Goal: Task Accomplishment & Management: Complete application form

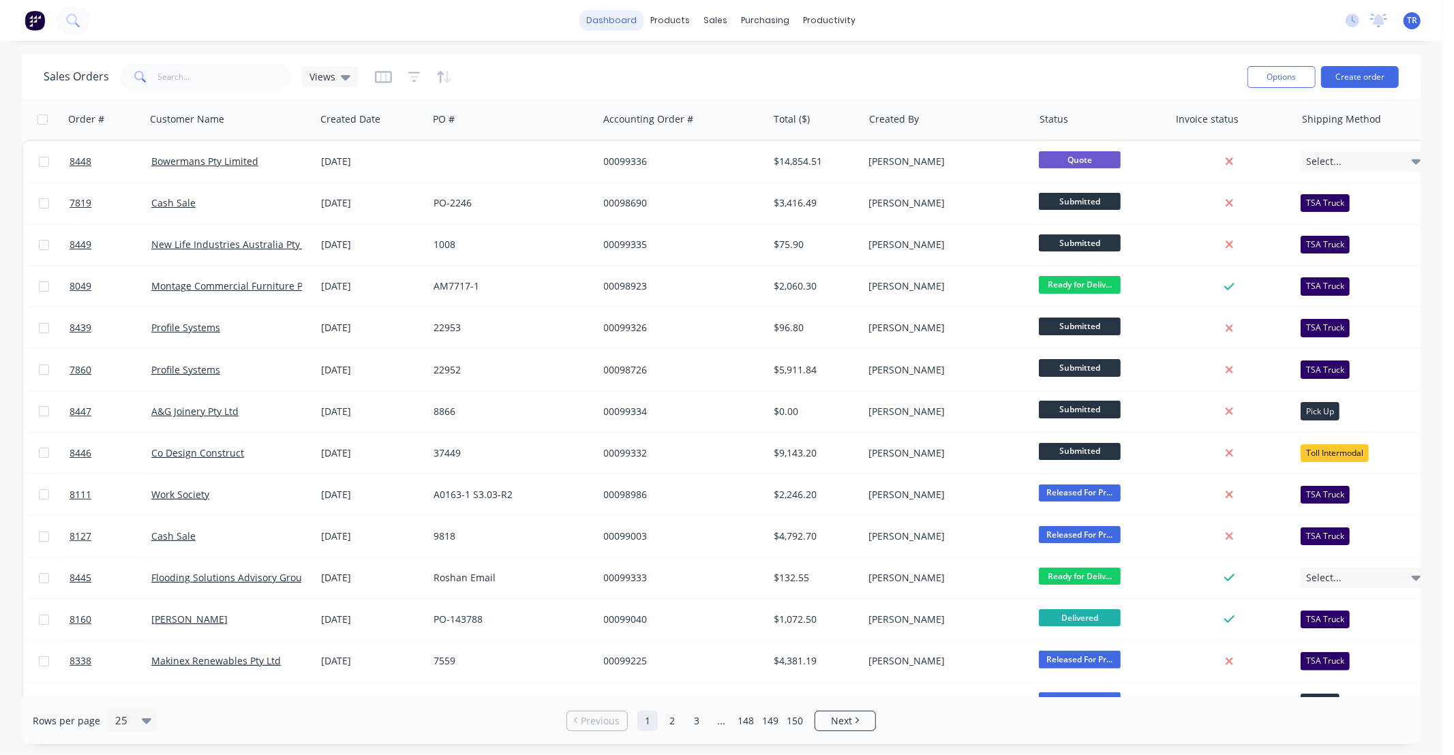
click at [630, 22] on link "dashboard" at bounding box center [612, 20] width 64 height 20
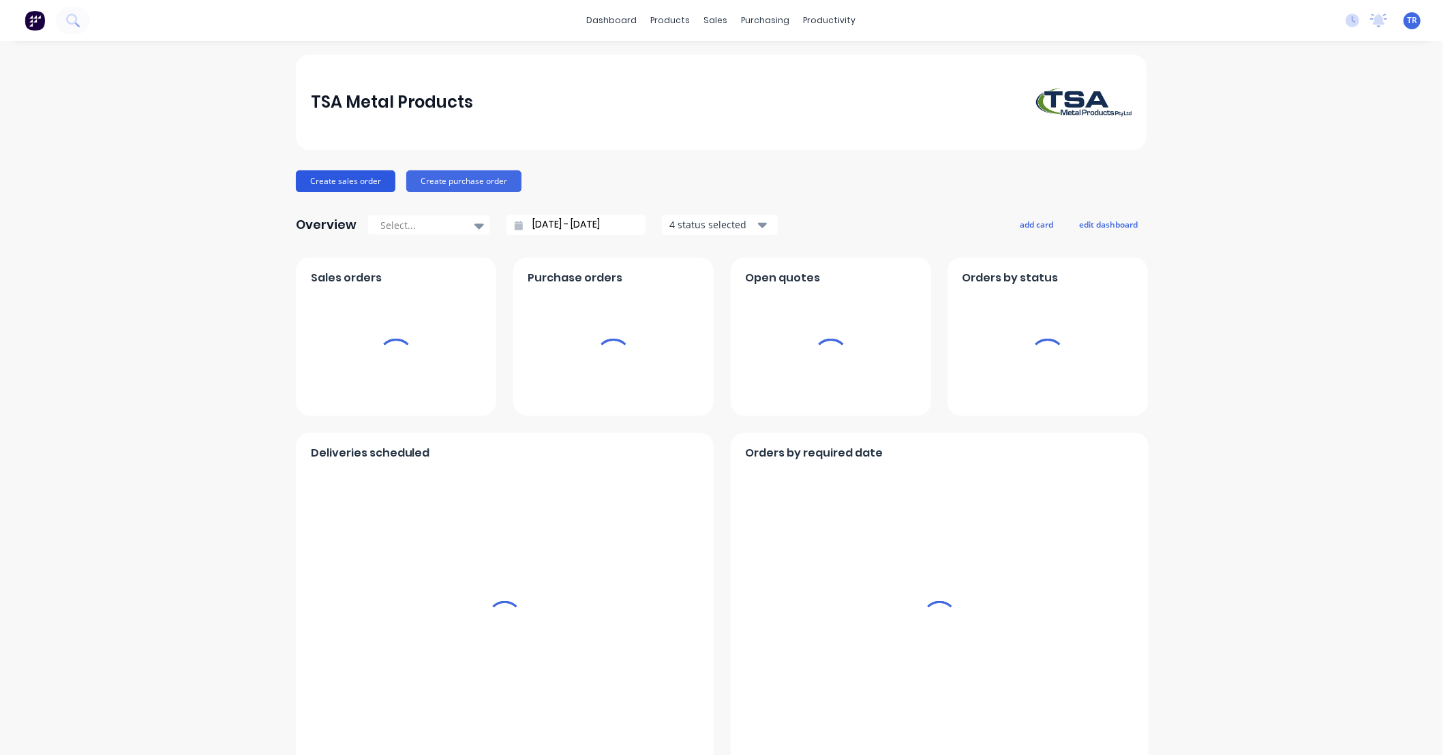
click at [345, 178] on button "Create sales order" at bounding box center [345, 181] width 99 height 22
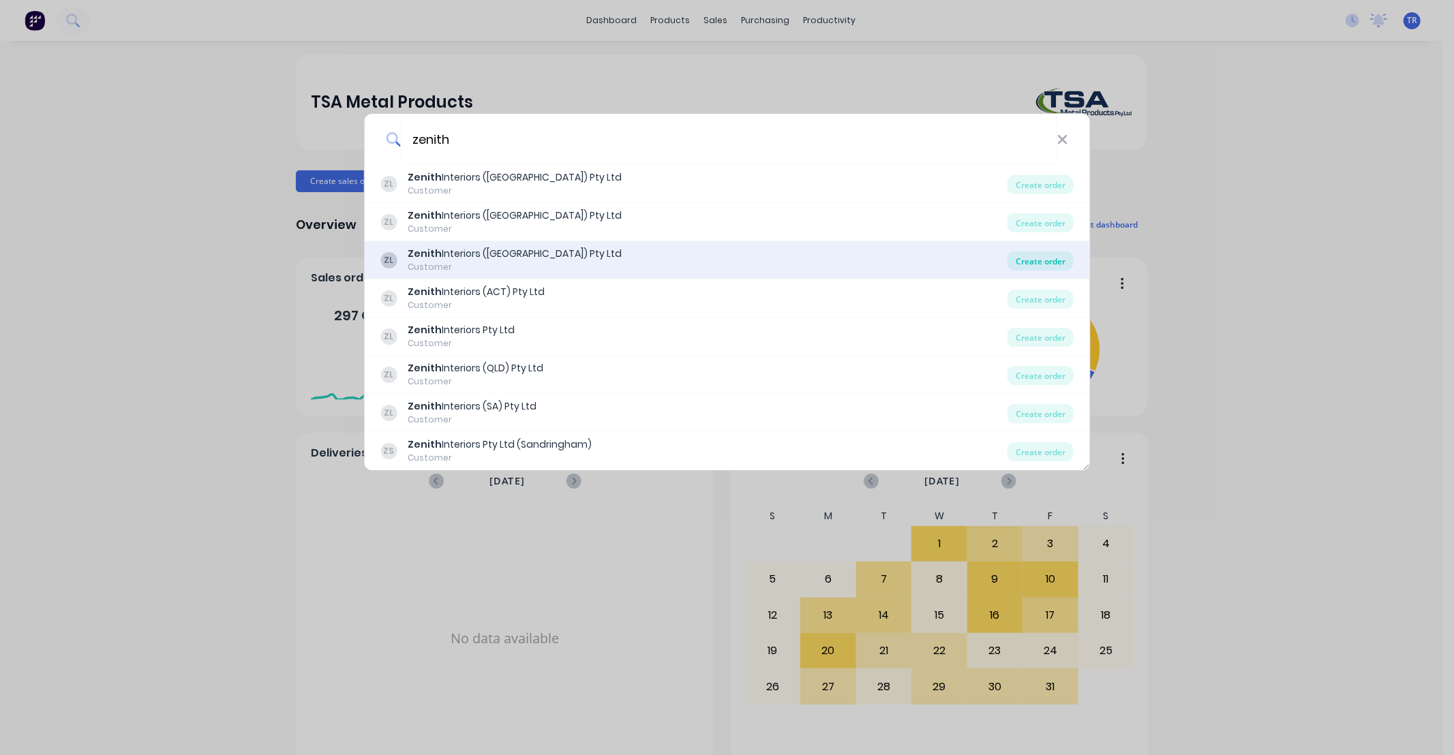
type input "zenith"
click at [1032, 256] on div "Create order" at bounding box center [1040, 260] width 66 height 19
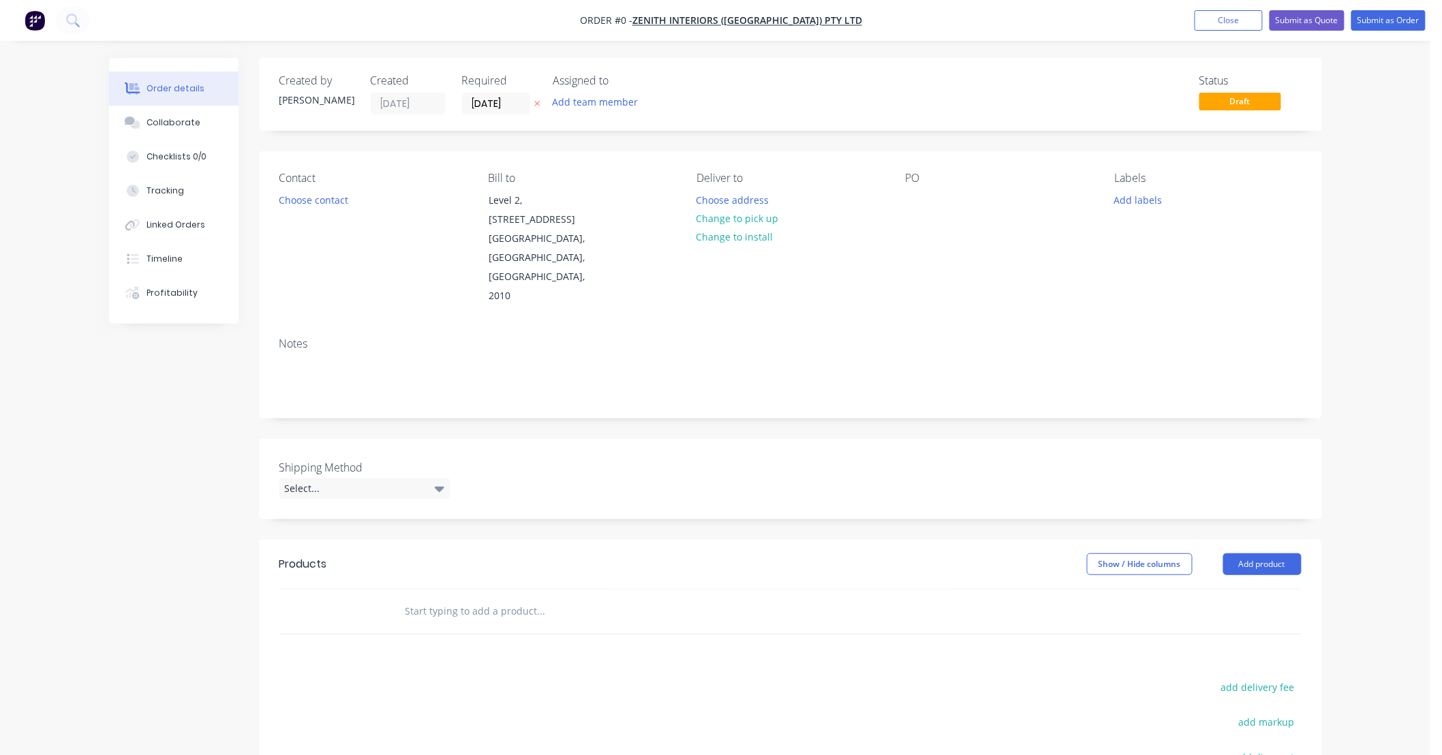
drag, startPoint x: 426, startPoint y: 574, endPoint x: 450, endPoint y: 573, distance: 24.6
click at [429, 598] on input "text" at bounding box center [541, 611] width 273 height 27
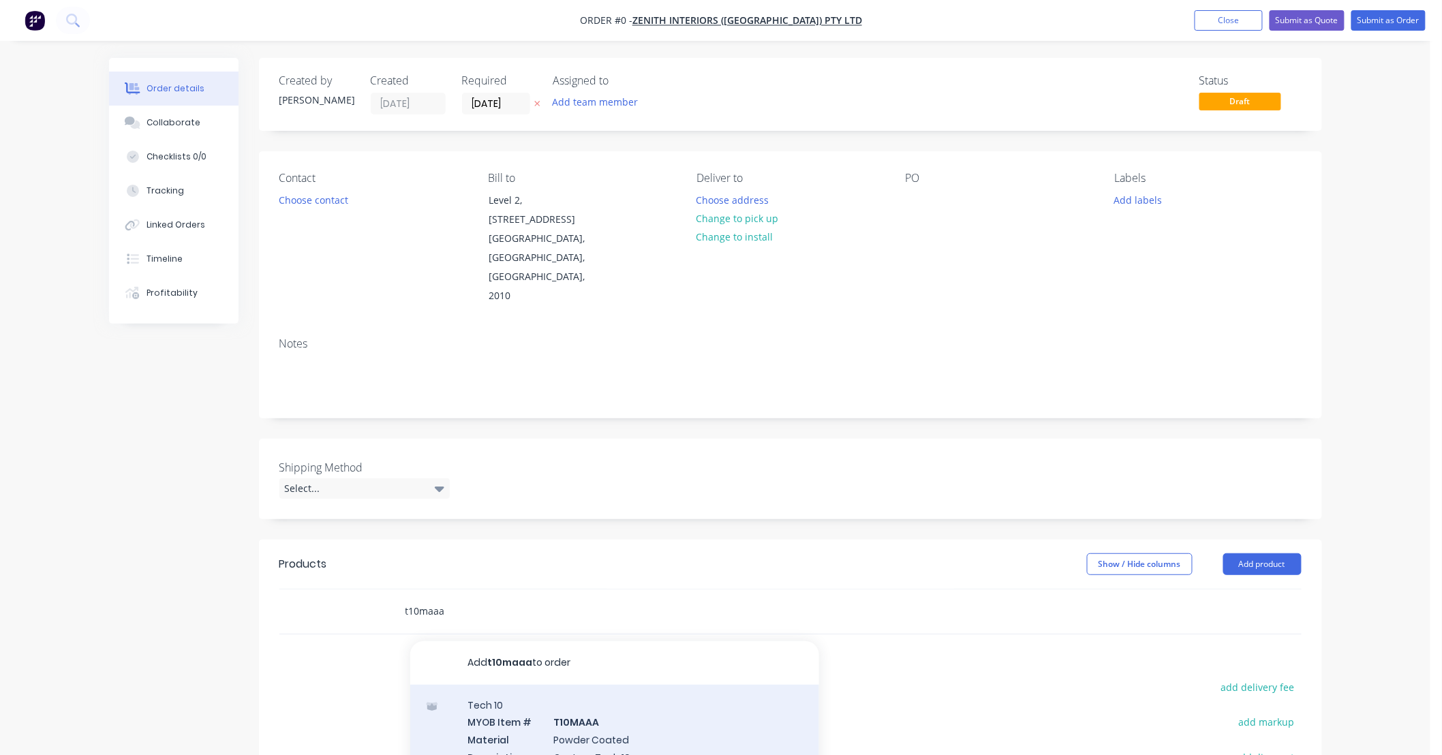
type input "t10maaa"
click at [642, 692] on div "Tech 10 MYOB Item # T10MAAA Material Powder Coated Description Custom Tech 10 P…" at bounding box center [614, 740] width 409 height 110
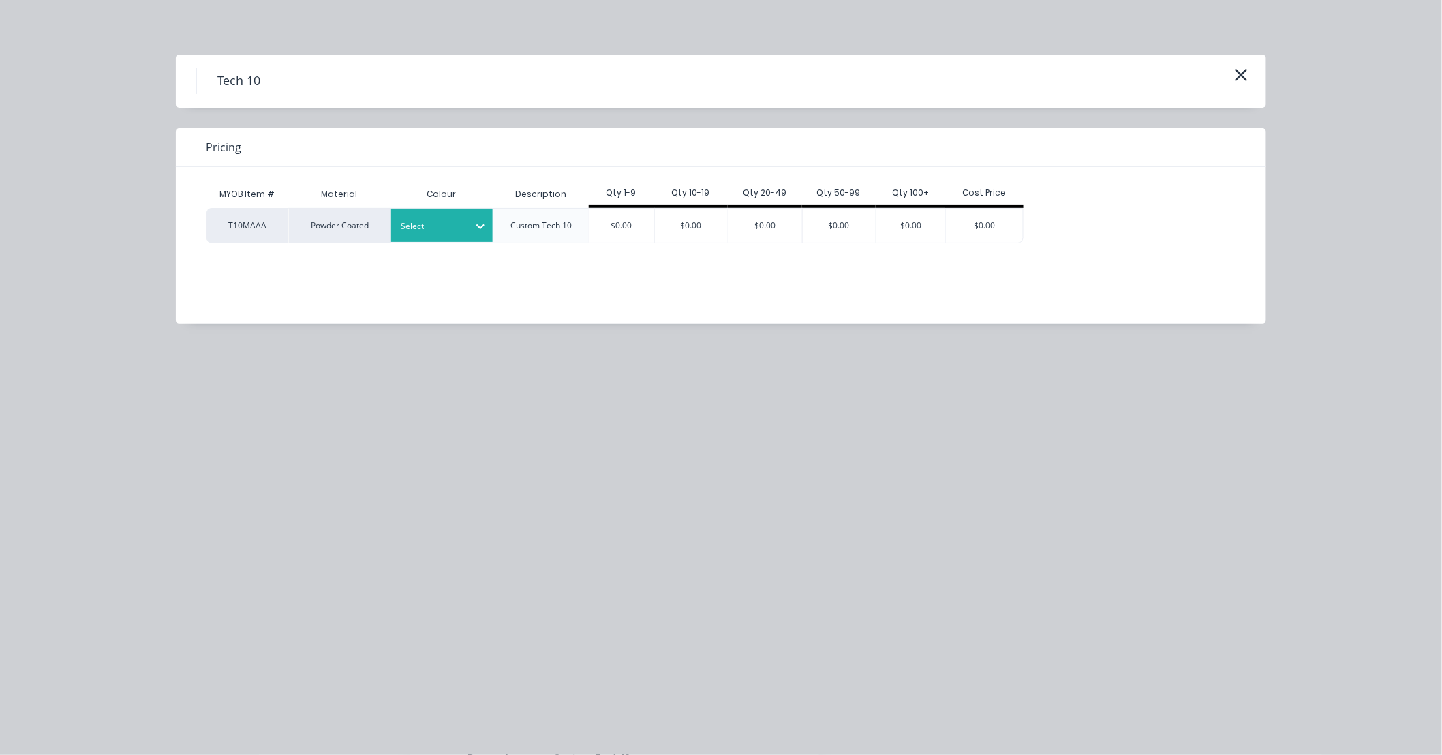
click at [474, 230] on icon at bounding box center [481, 226] width 14 height 14
type input "satin white"
click at [628, 219] on div "$0.00" at bounding box center [621, 226] width 65 height 34
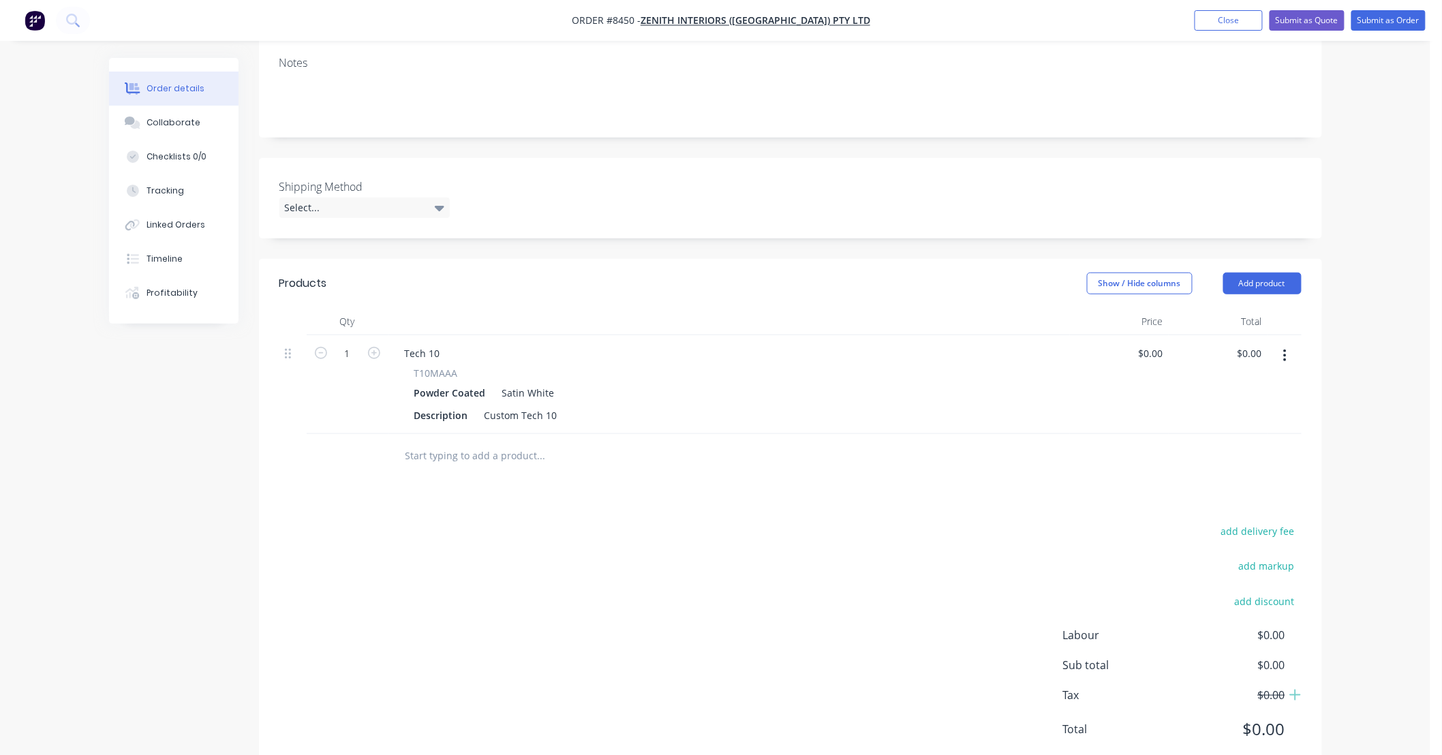
scroll to position [283, 0]
click at [451, 440] on input "text" at bounding box center [541, 453] width 273 height 27
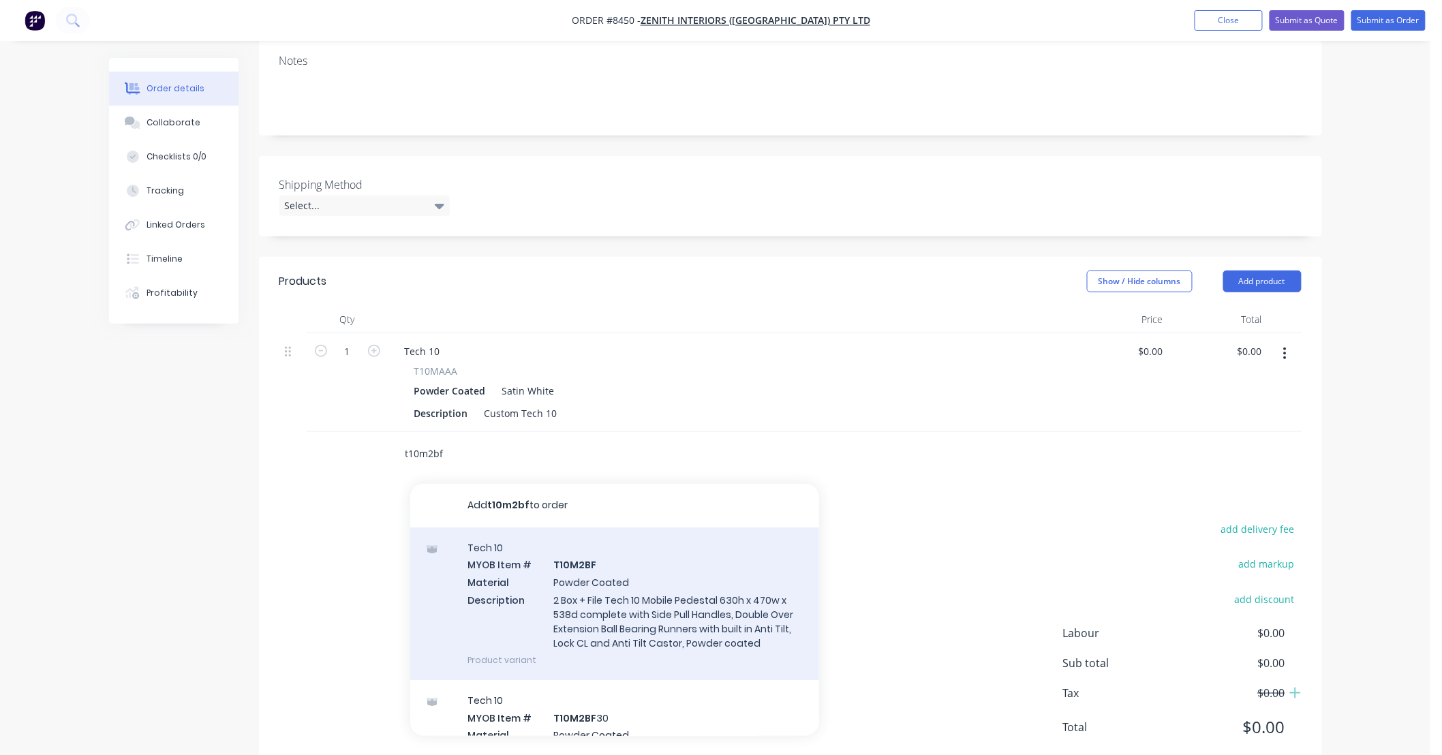
type input "t10m2bf"
click at [690, 553] on div "Tech 10 MYOB Item # T10M2BF Material Powder Coated Description 2 Box + File Tec…" at bounding box center [614, 603] width 409 height 153
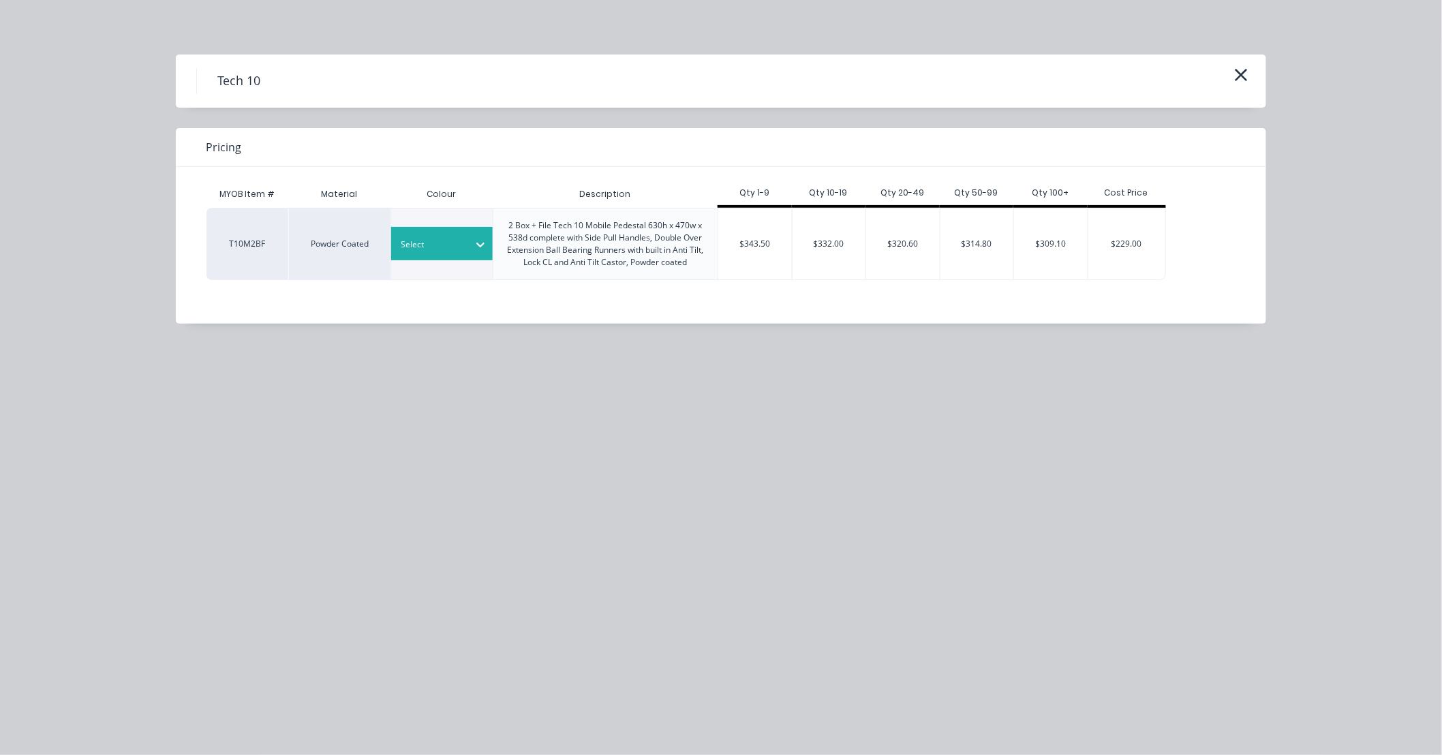
click at [465, 243] on div "Select" at bounding box center [430, 245] width 76 height 18
type input "satin white"
click at [170, 506] on div "Satin White" at bounding box center [85, 518] width 170 height 25
click at [765, 234] on div "$343.50" at bounding box center [755, 244] width 74 height 71
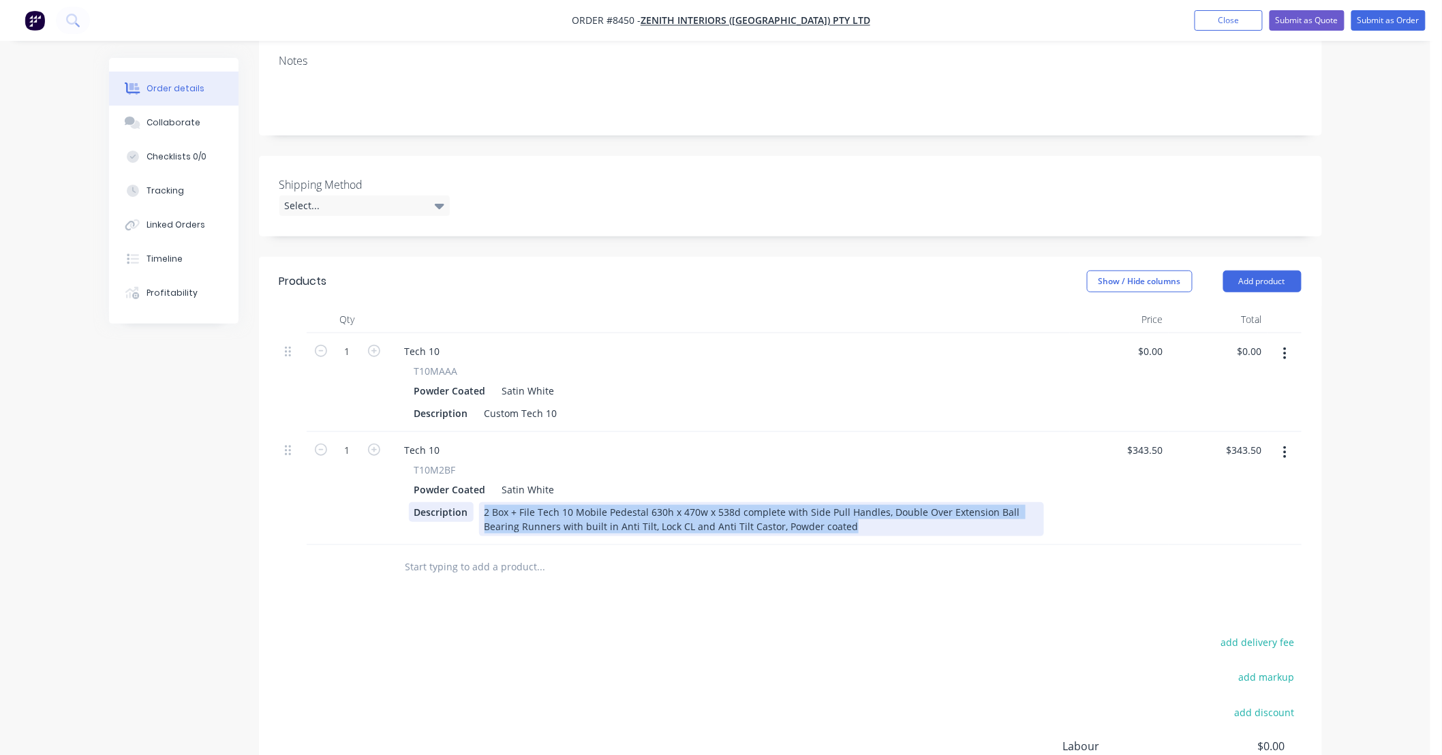
drag, startPoint x: 870, startPoint y: 491, endPoint x: 467, endPoint y: 475, distance: 402.4
click at [467, 502] on div "Description 2 Box + File Tech 10 Mobile Pedestal 630h x 470w x 538d complete wi…" at bounding box center [726, 519] width 635 height 34
copy div "2 Box + File Tech 10 Mobile Pedestal 630h x 470w x 538d complete with Side Pull…"
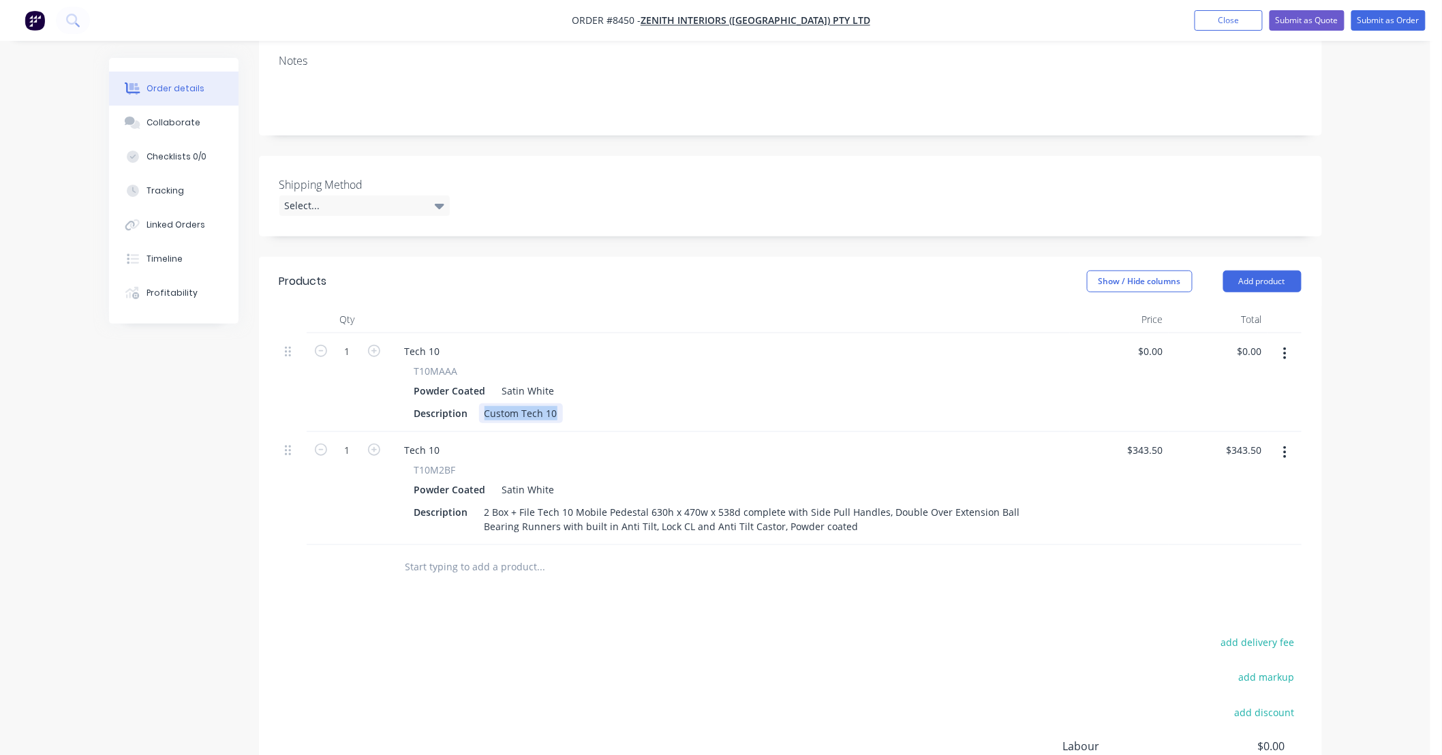
drag, startPoint x: 553, startPoint y: 375, endPoint x: 416, endPoint y: 385, distance: 138.0
click at [416, 385] on div "Tech 10 T10MAAA Powder Coated Satin White Description Custom Tech 10" at bounding box center [728, 382] width 681 height 99
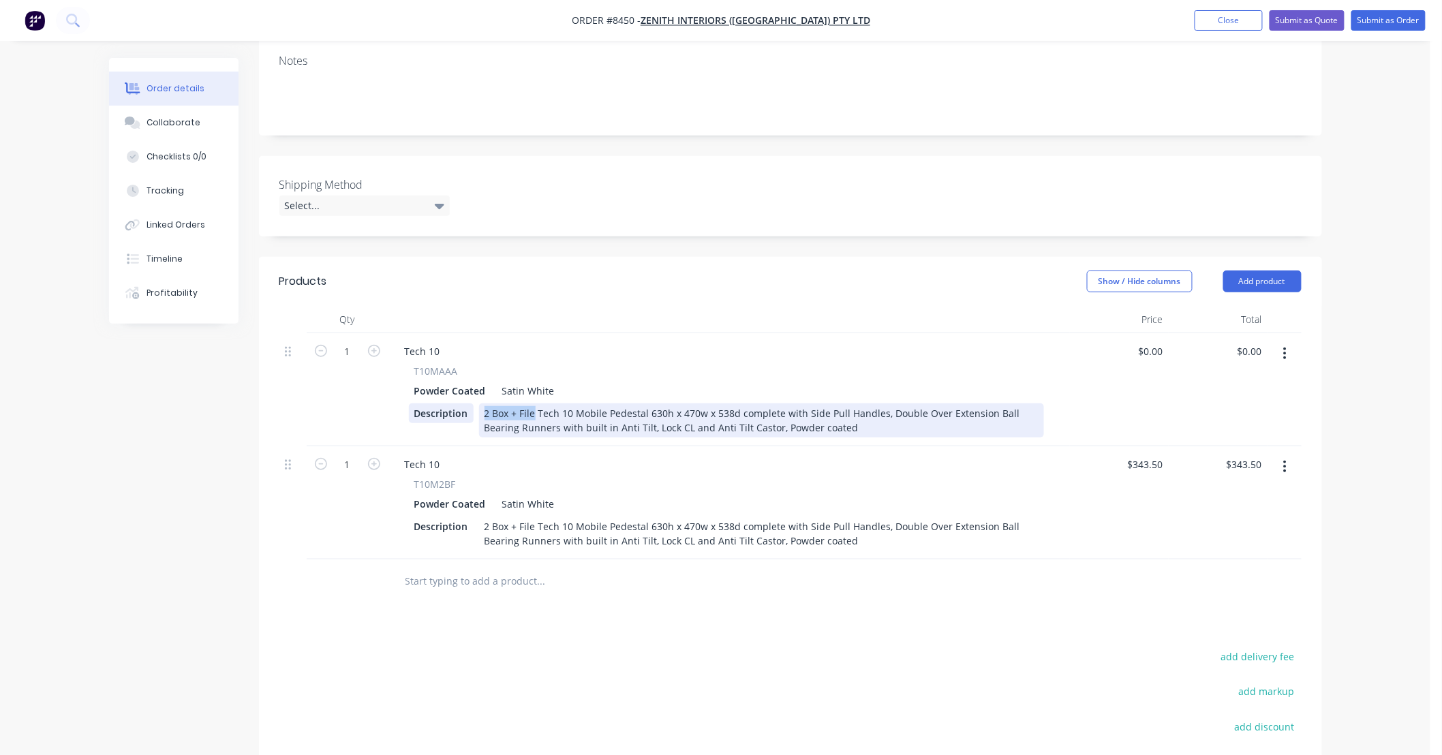
drag, startPoint x: 528, startPoint y: 375, endPoint x: 454, endPoint y: 378, distance: 74.3
click at [454, 403] on div "Description 2 Box + File Tech 10 Mobile Pedestal 630h x 470w x 538d complete wi…" at bounding box center [726, 420] width 635 height 34
click at [647, 403] on div "4 Drawer Tech 10 Mobile Pedestal 630h x 470w x 538d complete with Side Pull Han…" at bounding box center [761, 420] width 565 height 34
click at [850, 403] on div "4 Drawer Tech 10 Mobile Pedestal 800h x 470w x 538d complete with Side Pull Han…" at bounding box center [761, 420] width 565 height 34
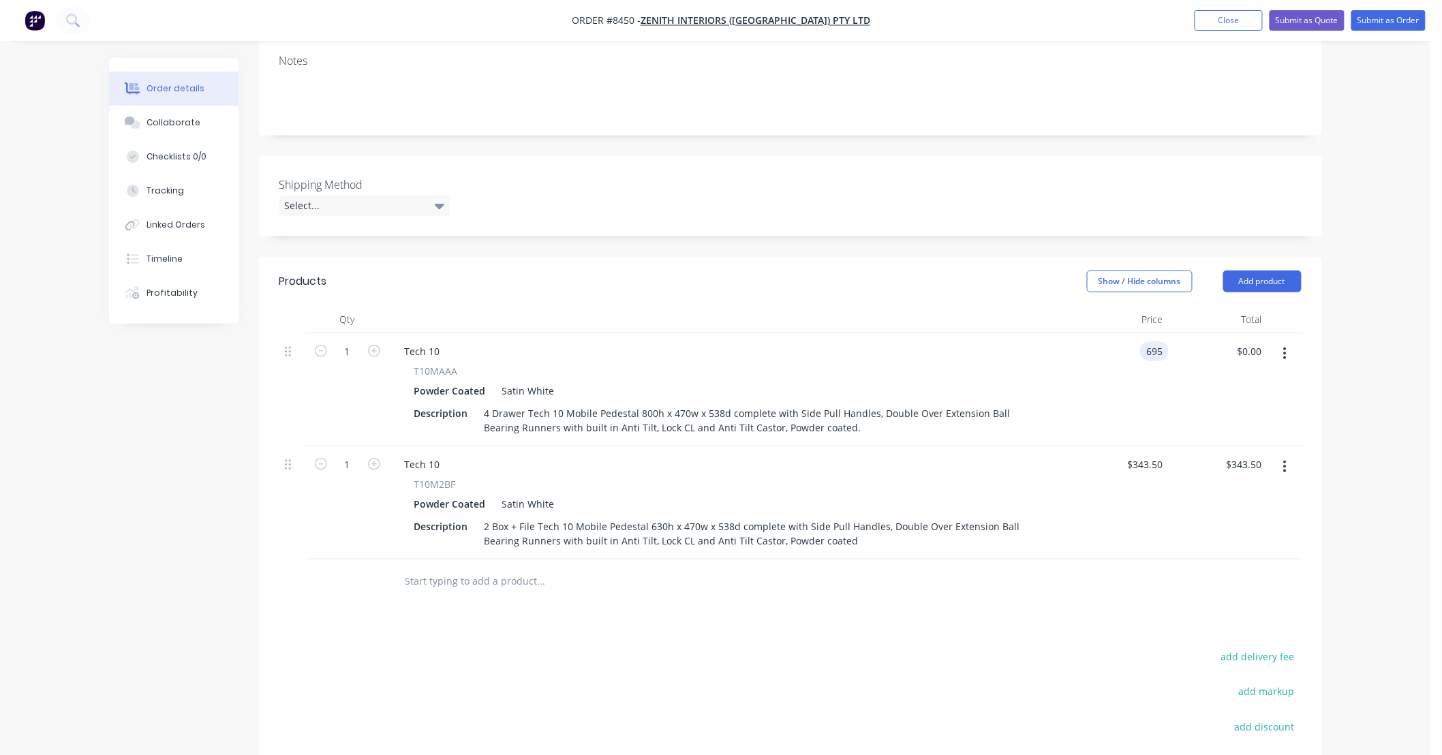
type input "$695.00"
click at [1334, 446] on div "Order details Collaborate Checklists 0/0 Tracking Linked Orders Timeline Profit…" at bounding box center [715, 348] width 1240 height 1146
click at [1290, 455] on button "button" at bounding box center [1285, 467] width 32 height 25
click at [1261, 574] on div "Delete" at bounding box center [1236, 584] width 105 height 20
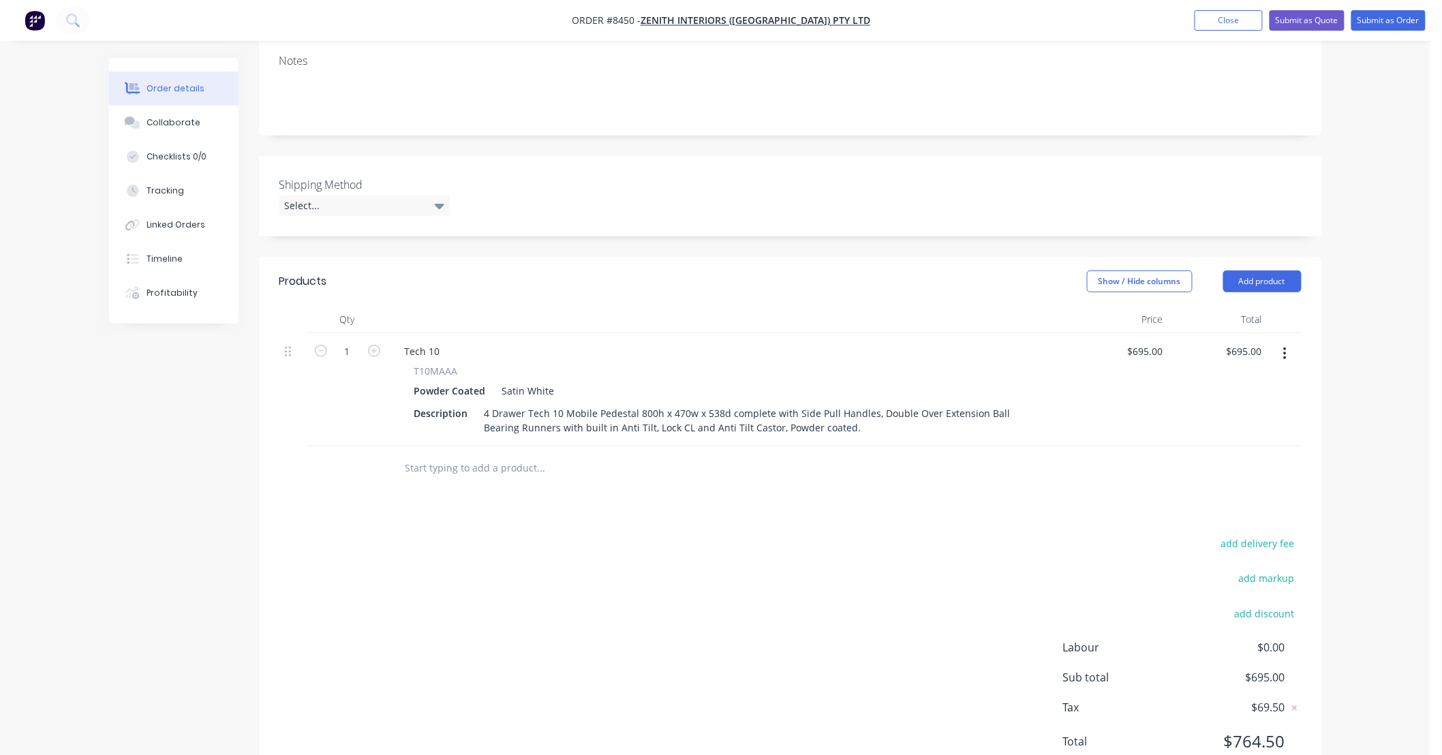
click at [495, 475] on div "Products Show / Hide columns Add product Qty Price Total 1 Tech 10 T10MAAA Powd…" at bounding box center [790, 522] width 1063 height 531
click at [503, 455] on input "text" at bounding box center [541, 468] width 273 height 27
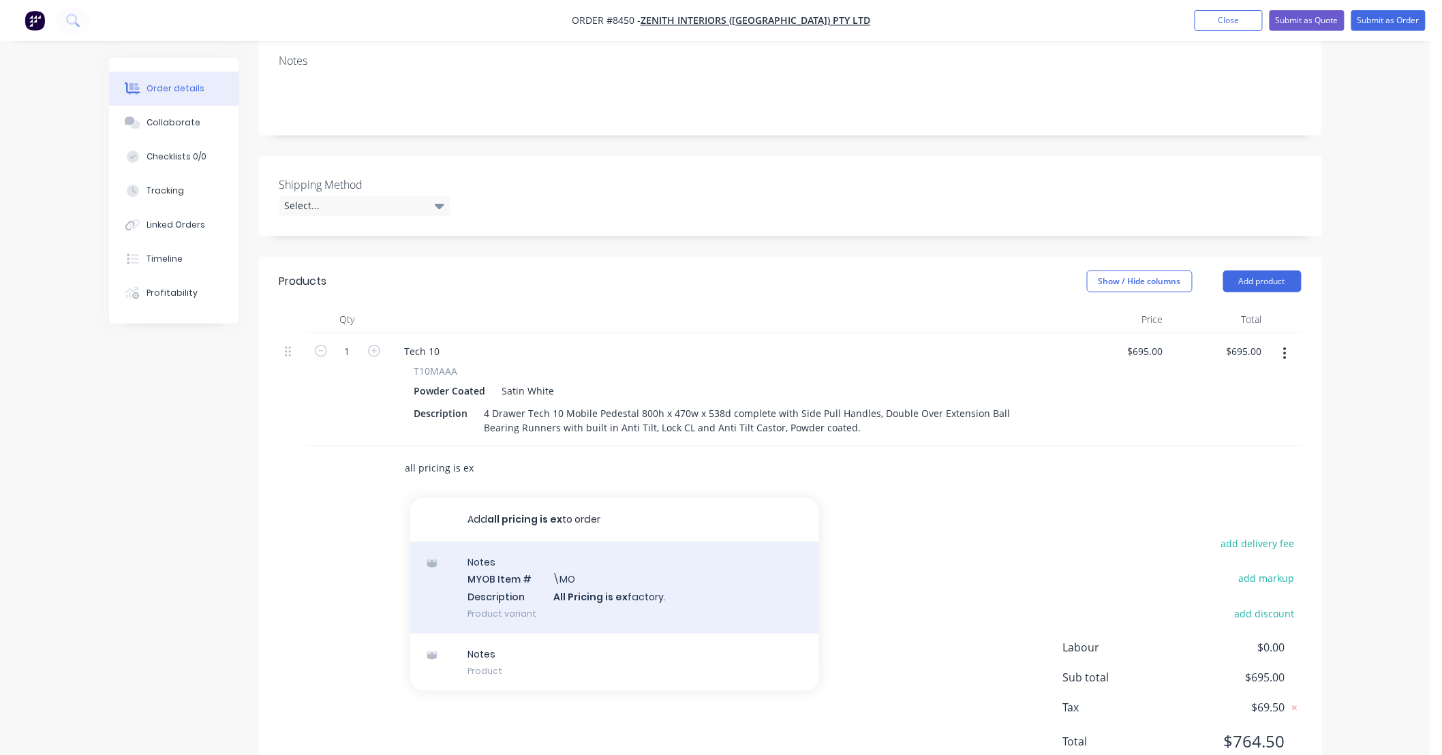
type input "all pricing is ex"
click at [682, 554] on div "Notes MYOB Item # \MO Description All Pricing is ex factory. Product variant" at bounding box center [614, 588] width 409 height 92
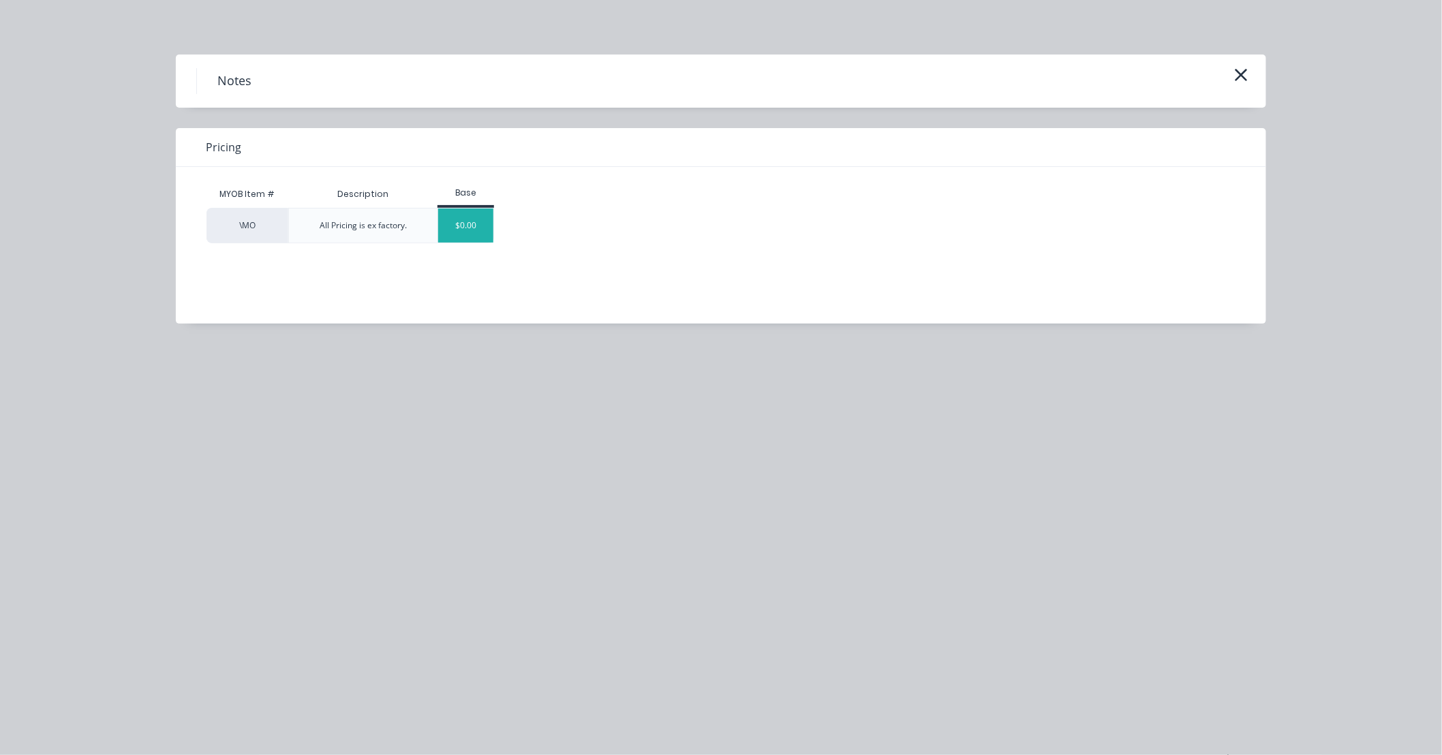
click at [472, 217] on div "$0.00" at bounding box center [465, 226] width 55 height 34
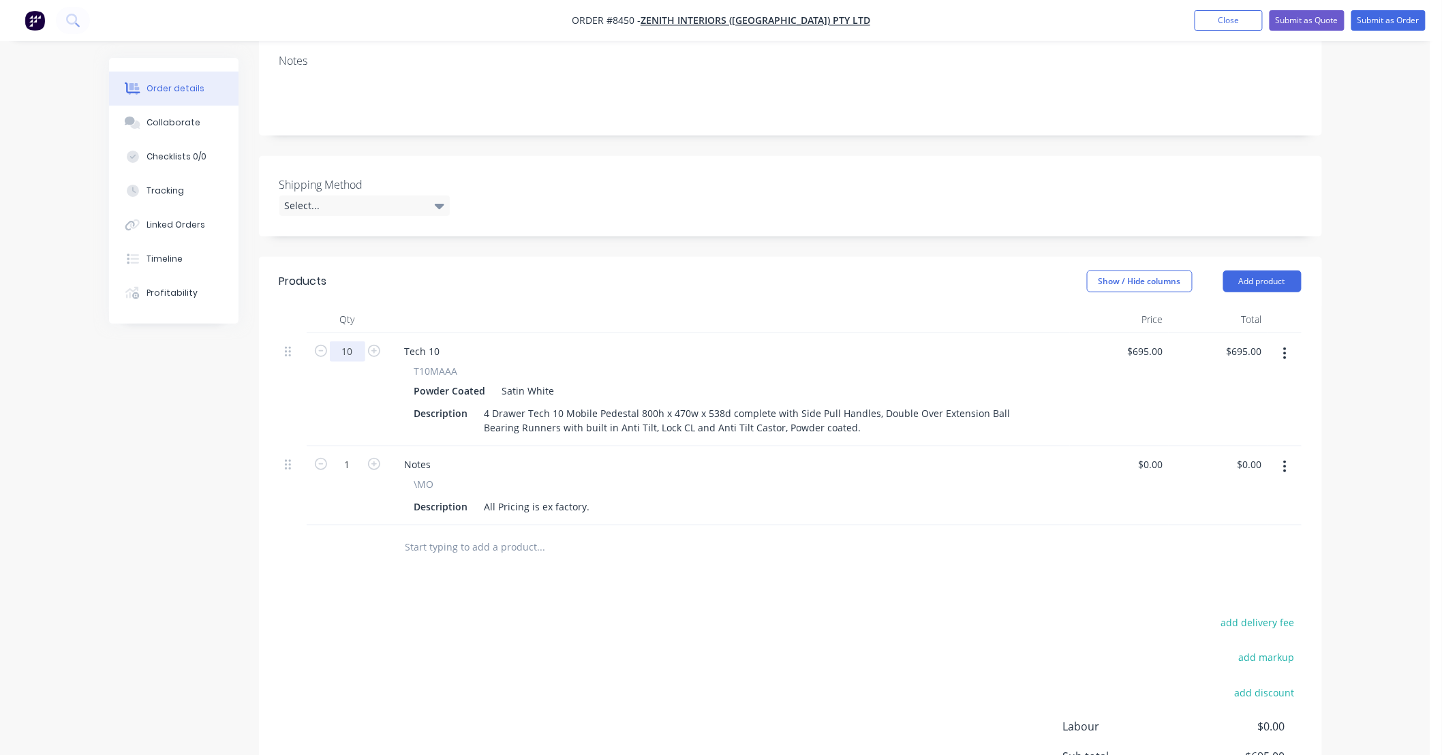
type input "10"
type input "$6,950.00"
click at [830, 613] on div "add delivery fee add markup add discount Labour $0.00 Sub total $695.00 Tax $69…" at bounding box center [790, 729] width 1022 height 233
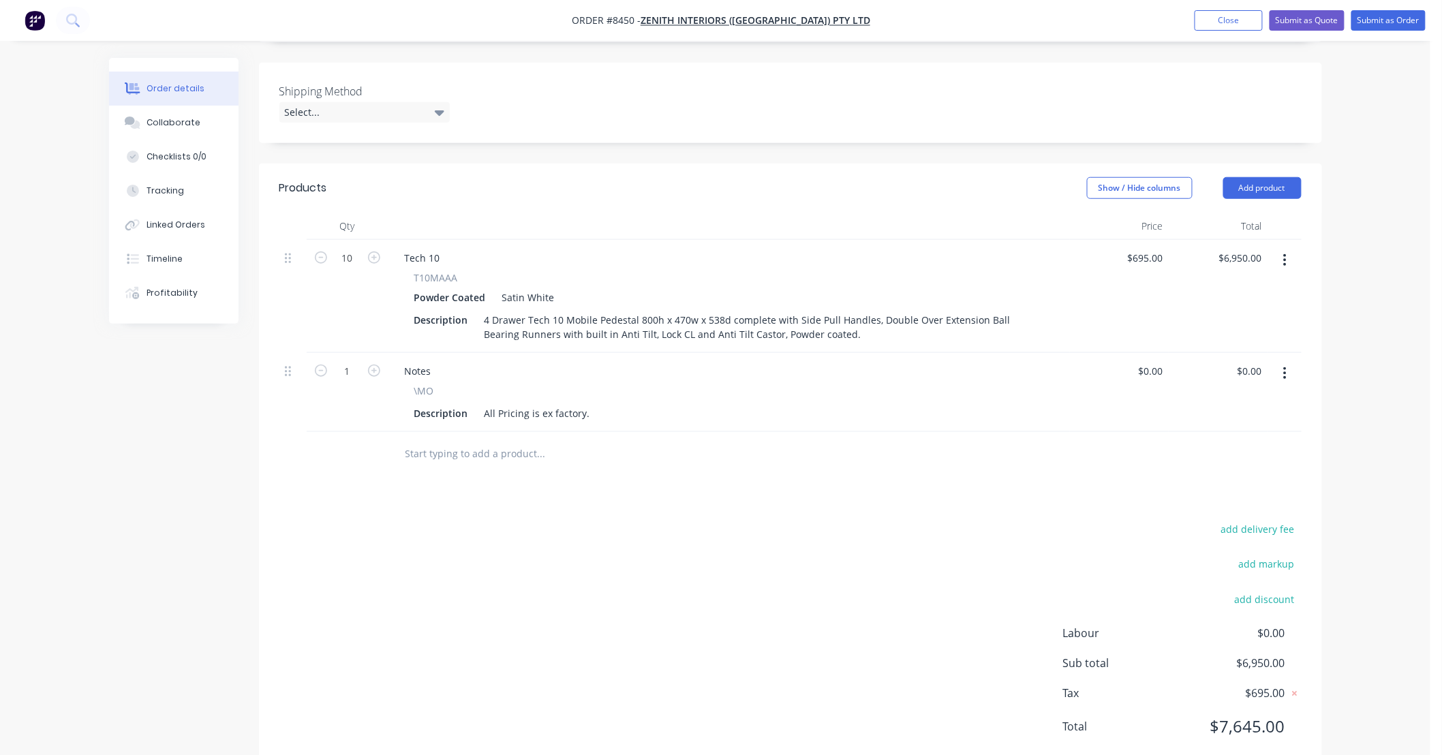
scroll to position [0, 0]
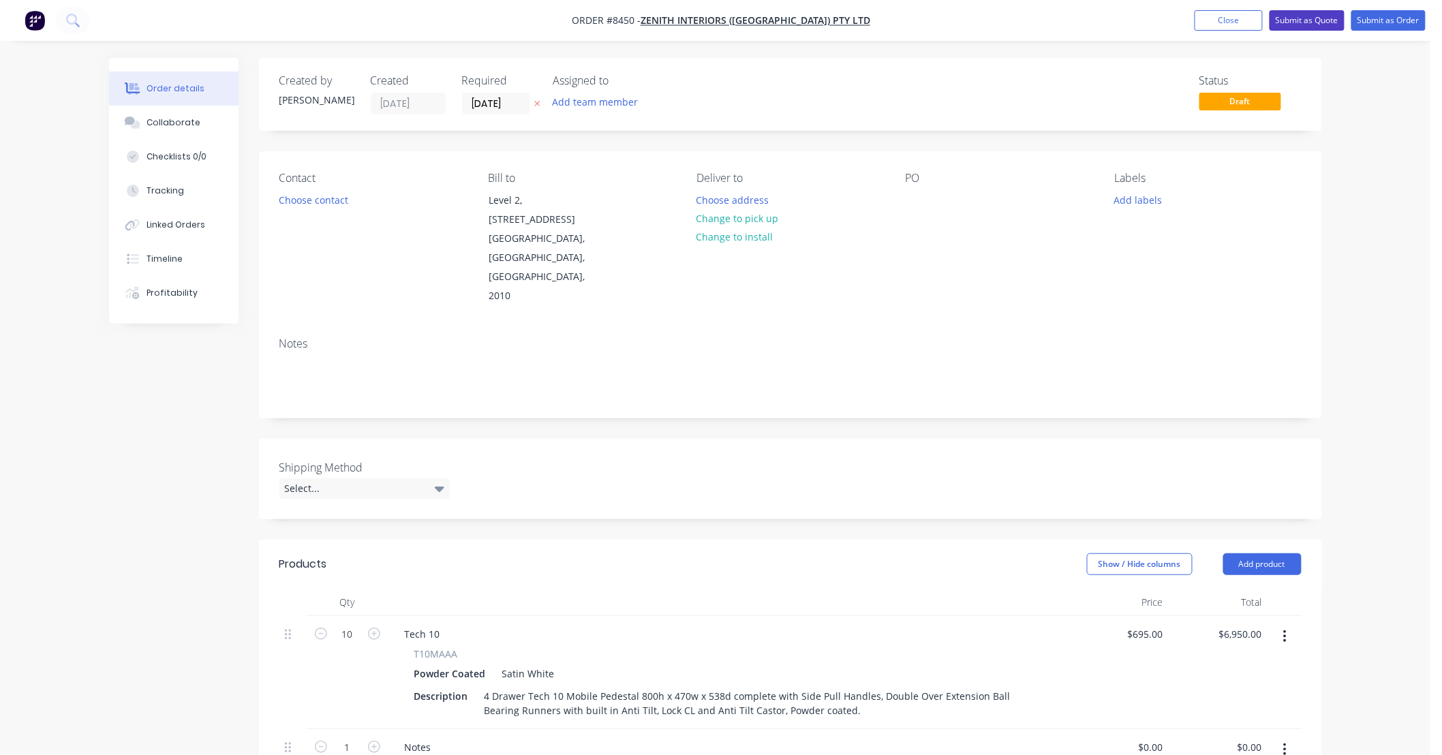
click at [1297, 17] on button "Submit as Quote" at bounding box center [1307, 20] width 75 height 20
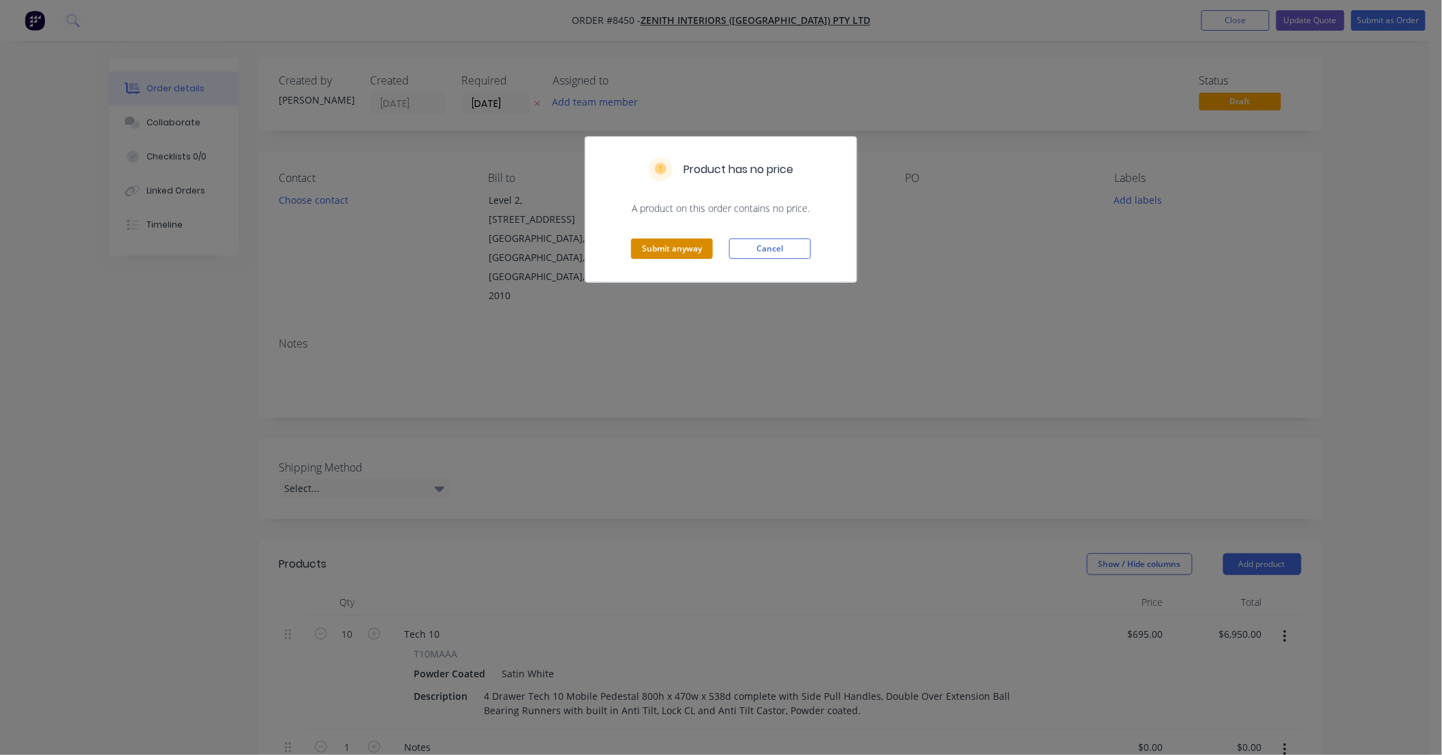
click at [677, 249] on button "Submit anyway" at bounding box center [672, 249] width 82 height 20
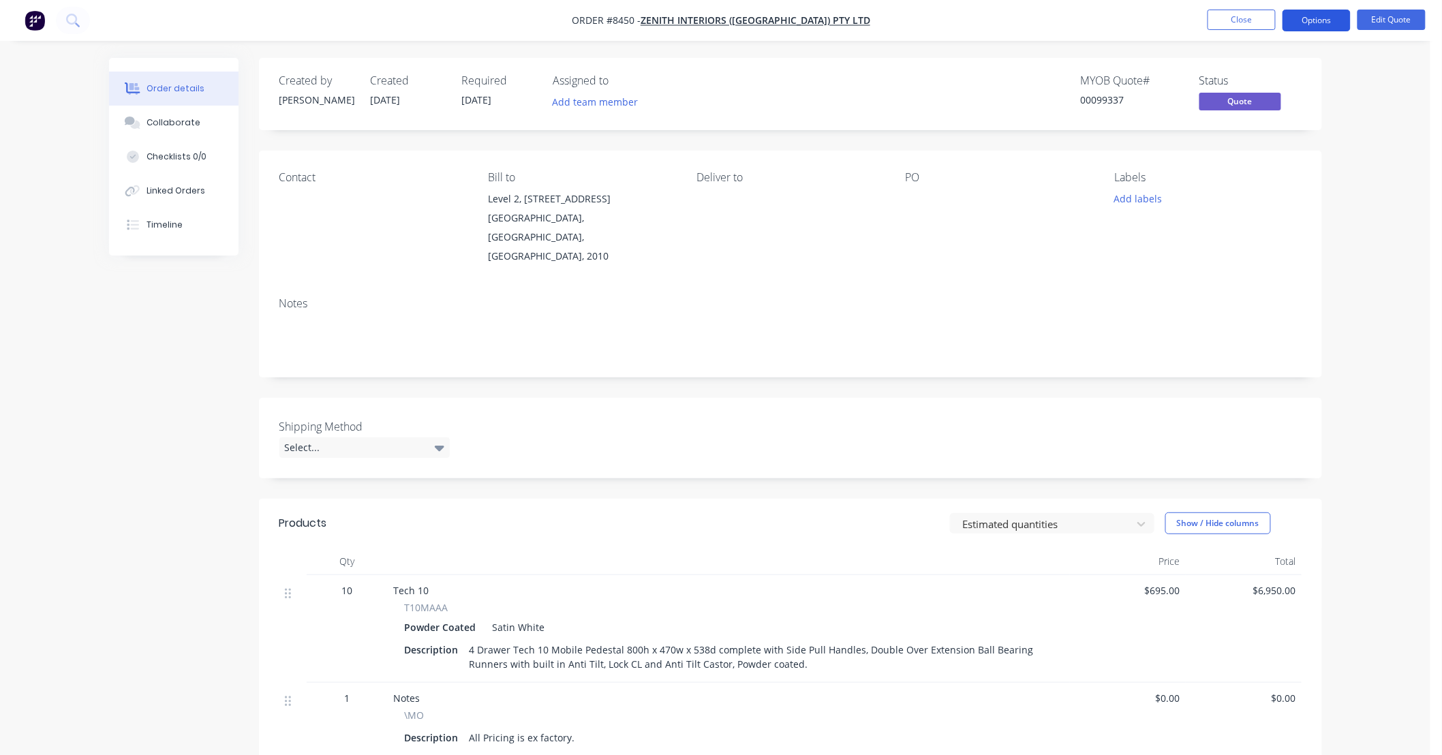
click at [1331, 14] on button "Options" at bounding box center [1317, 21] width 68 height 22
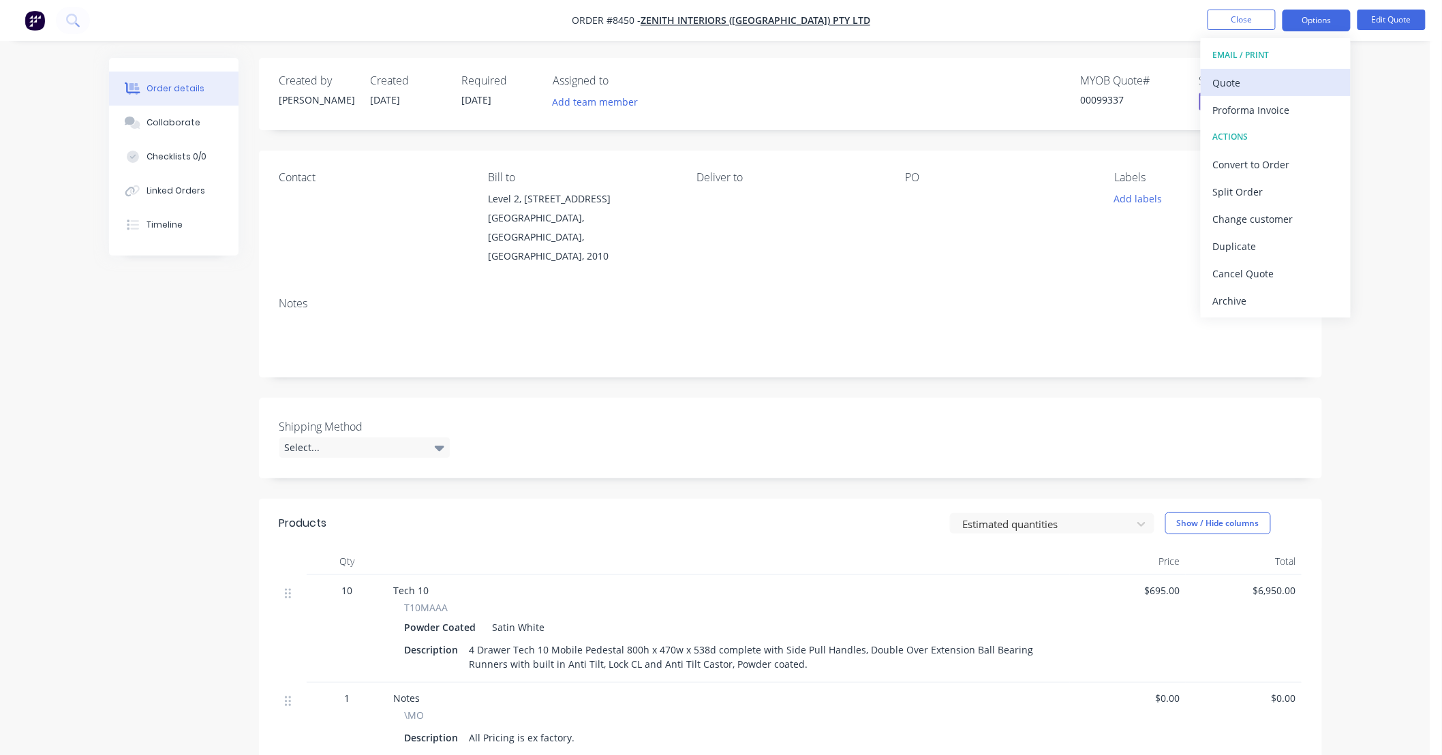
click at [1266, 80] on div "Quote" at bounding box center [1275, 83] width 125 height 20
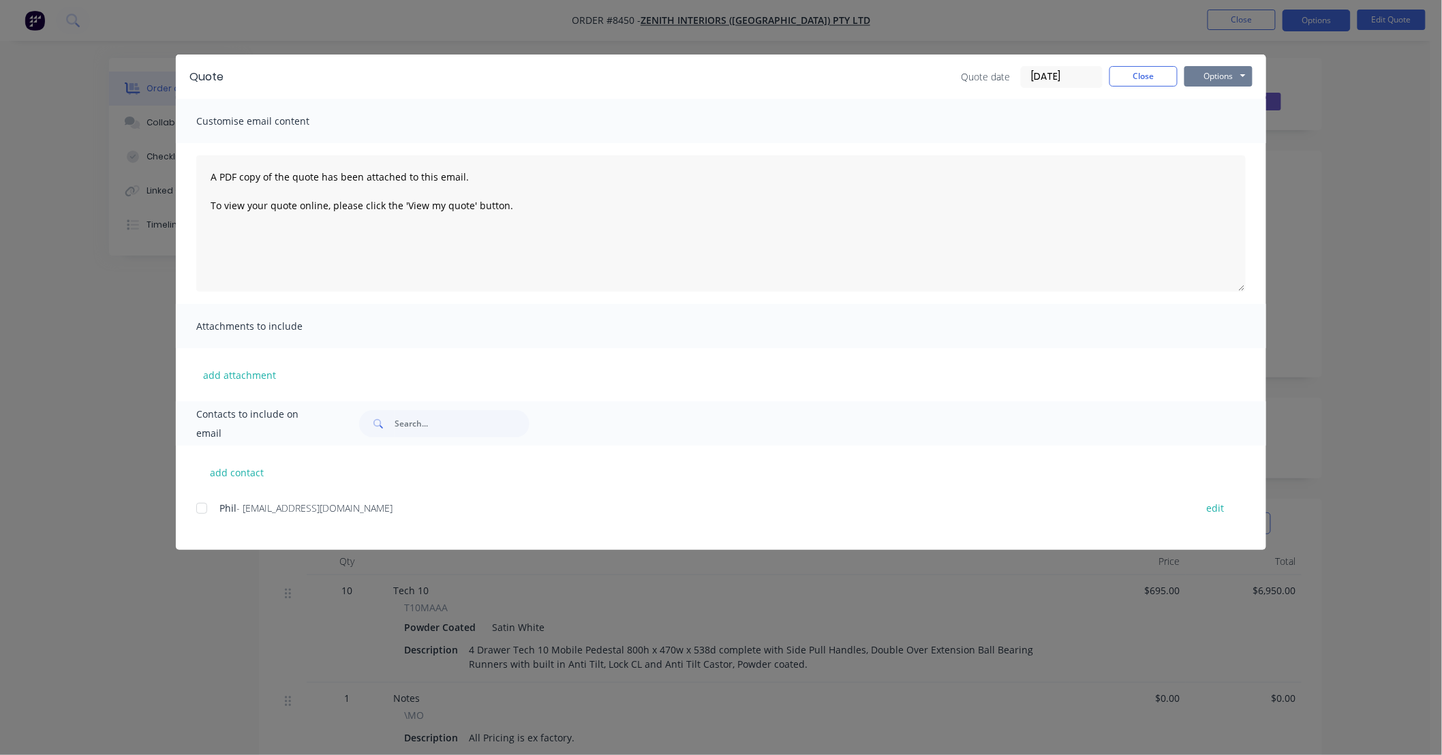
click at [1227, 72] on button "Options" at bounding box center [1218, 76] width 68 height 20
click at [1231, 98] on button "Preview" at bounding box center [1227, 100] width 87 height 22
click at [1146, 79] on button "Close" at bounding box center [1143, 76] width 68 height 20
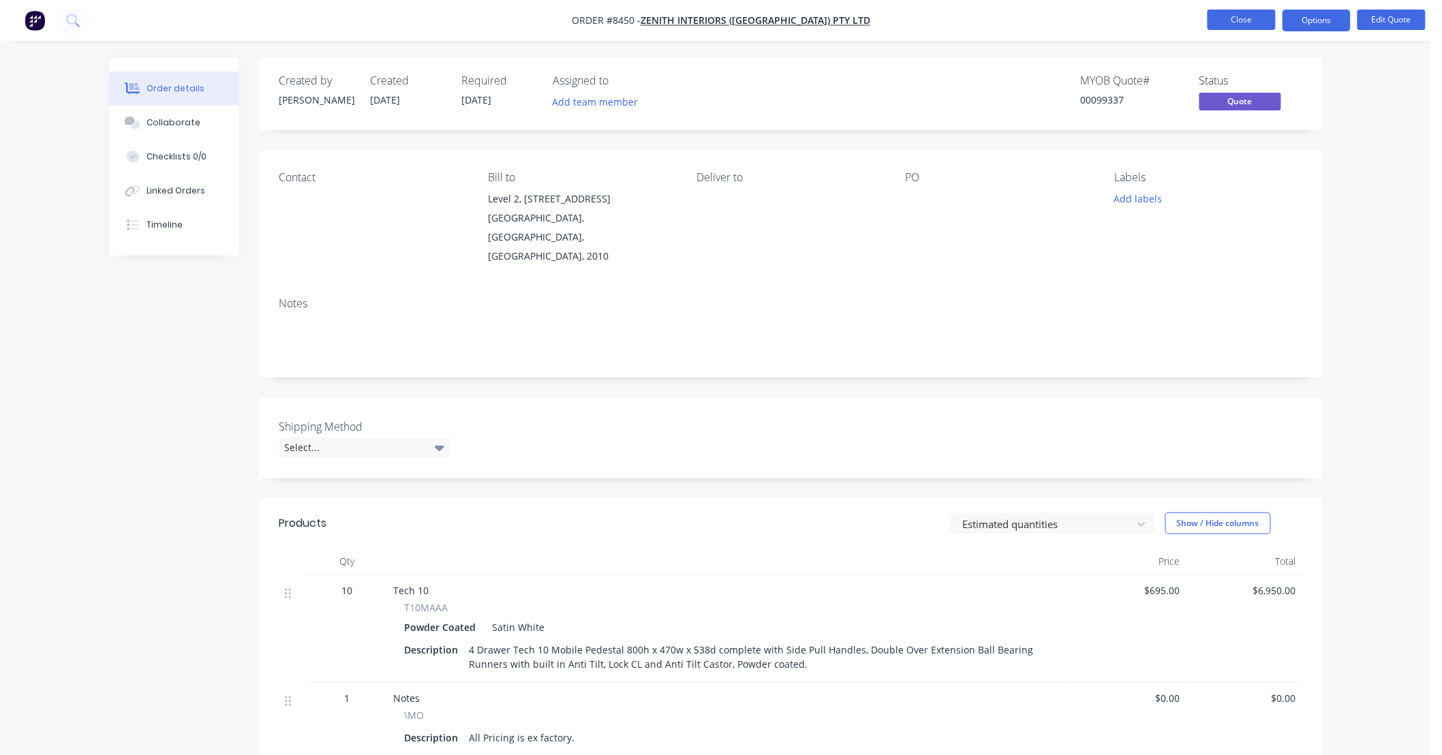
click at [1216, 14] on button "Close" at bounding box center [1242, 20] width 68 height 20
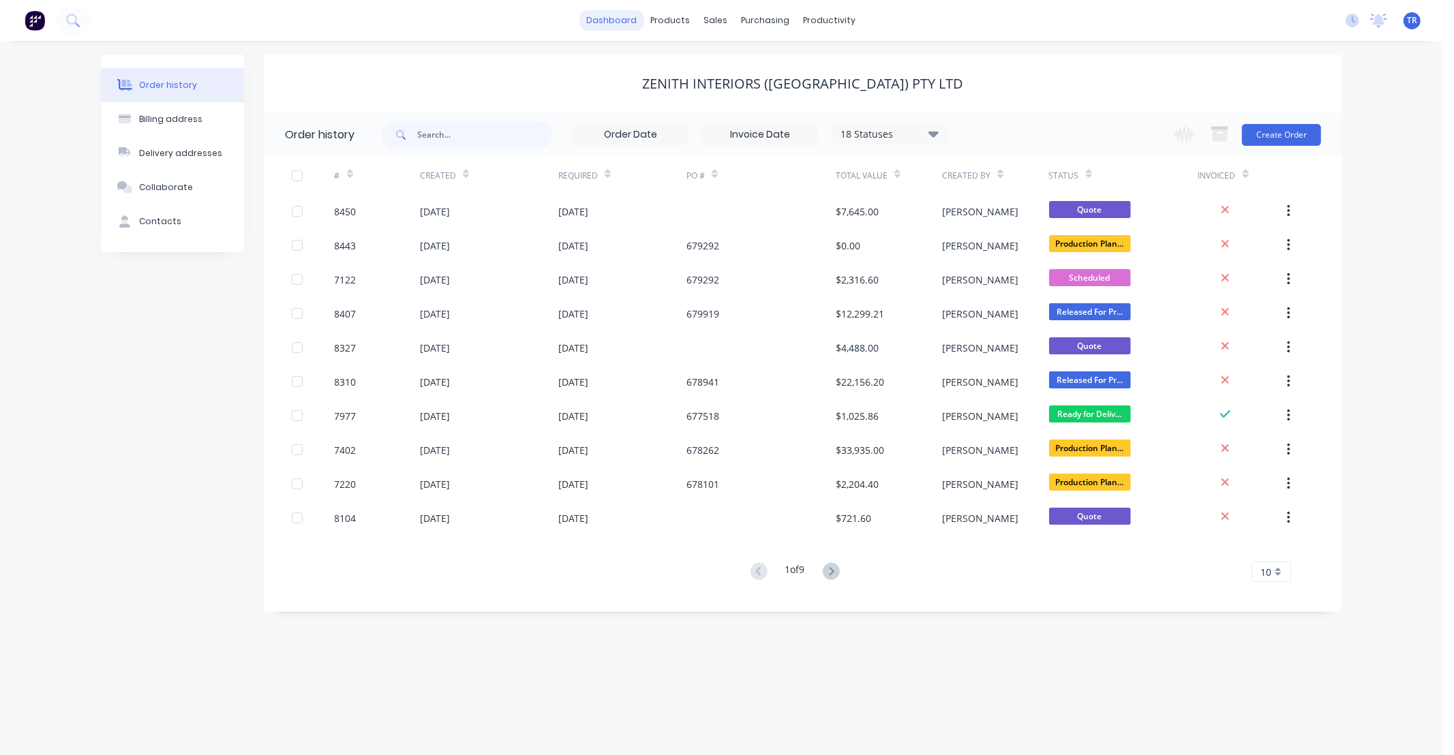
click at [604, 19] on link "dashboard" at bounding box center [612, 20] width 64 height 20
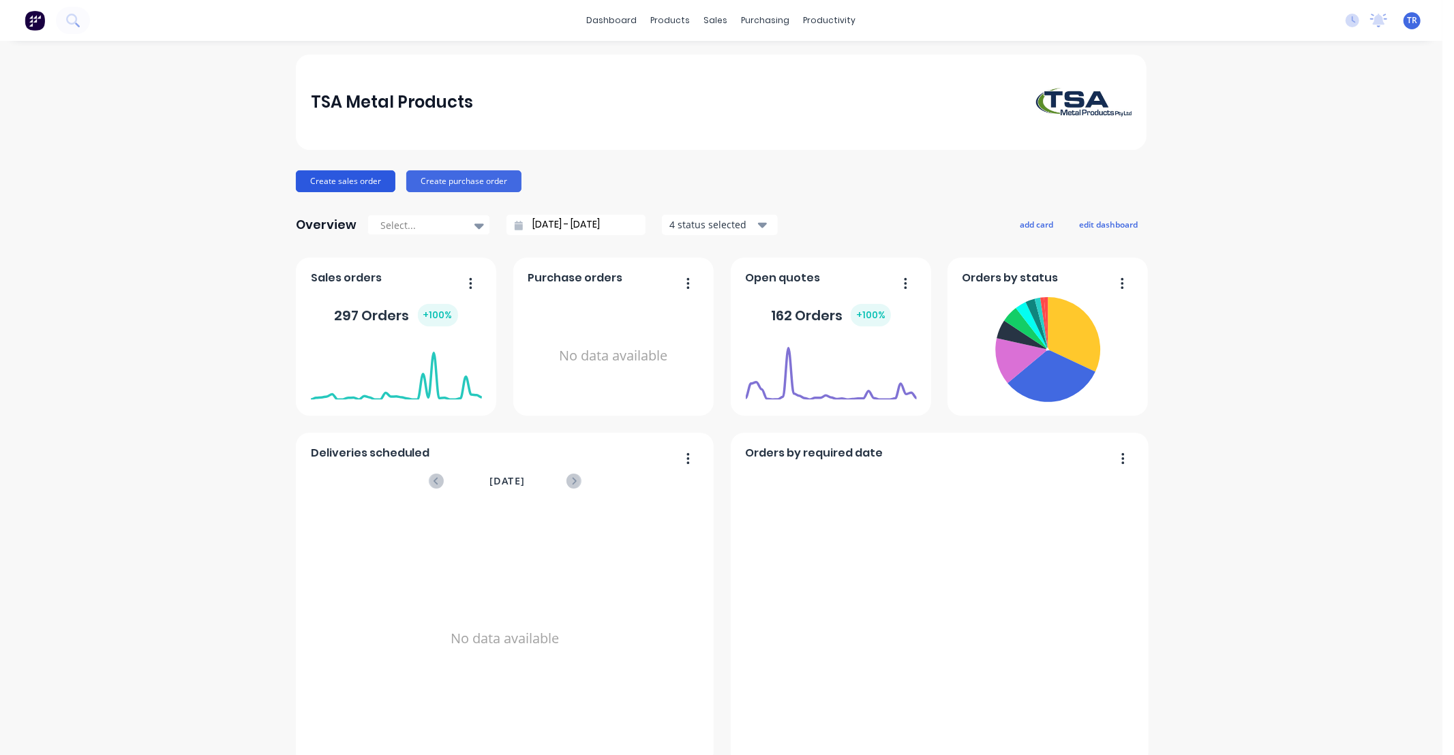
click at [356, 180] on button "Create sales order" at bounding box center [345, 181] width 99 height 22
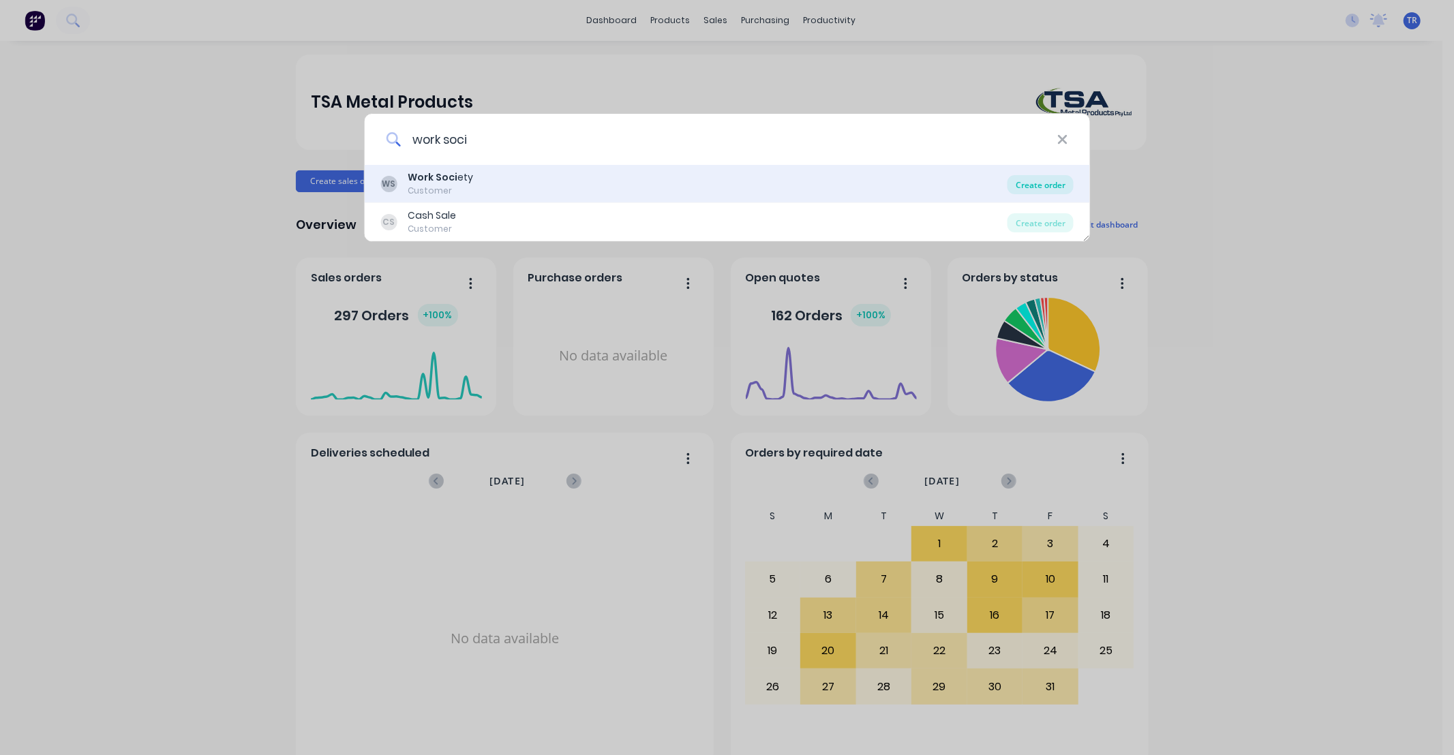
type input "work soci"
click at [1019, 183] on div "Create order" at bounding box center [1040, 184] width 66 height 19
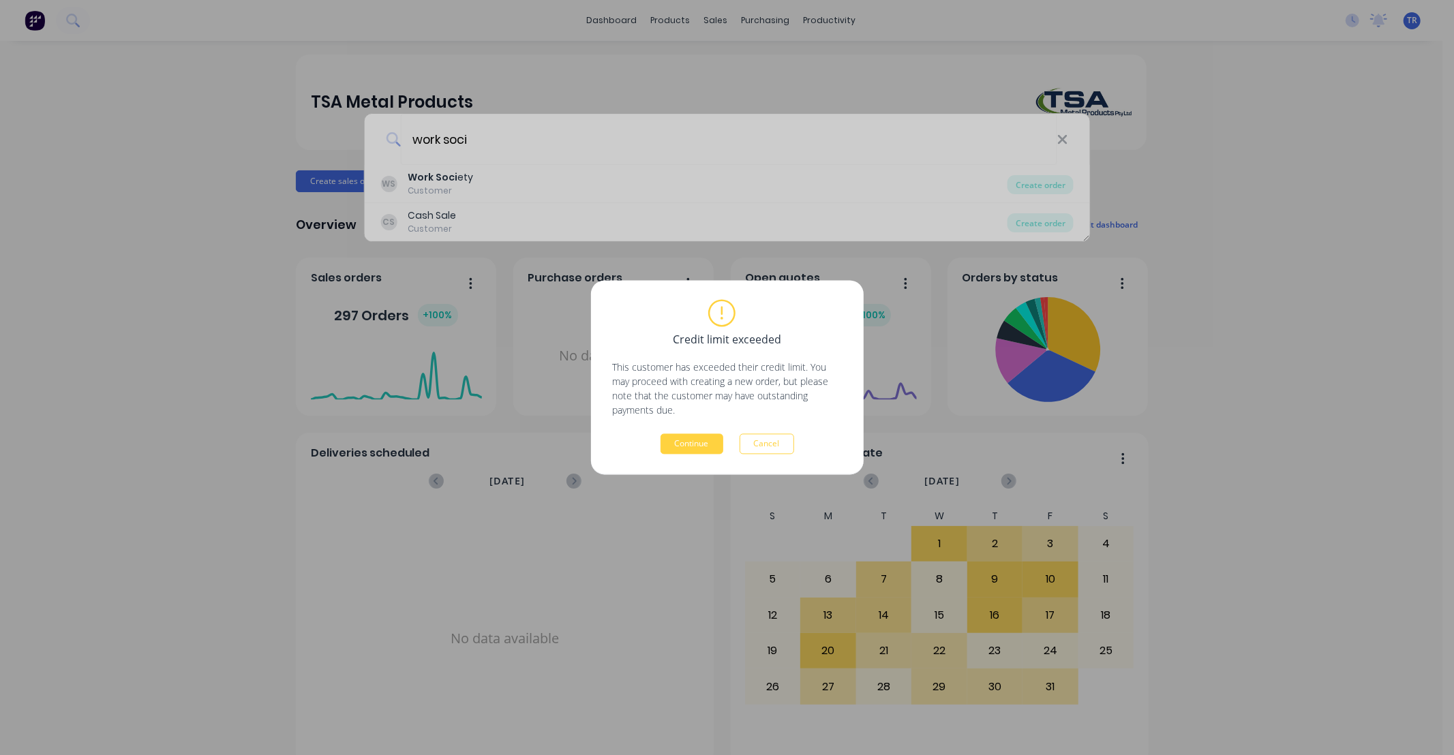
drag, startPoint x: 1019, startPoint y: 183, endPoint x: 1030, endPoint y: 183, distance: 10.9
click at [1030, 183] on div "Credit limit exceeded This customer has exceeded their credit limit. You may pr…" at bounding box center [727, 377] width 1454 height 755
click at [675, 444] on button "Continue" at bounding box center [691, 444] width 63 height 20
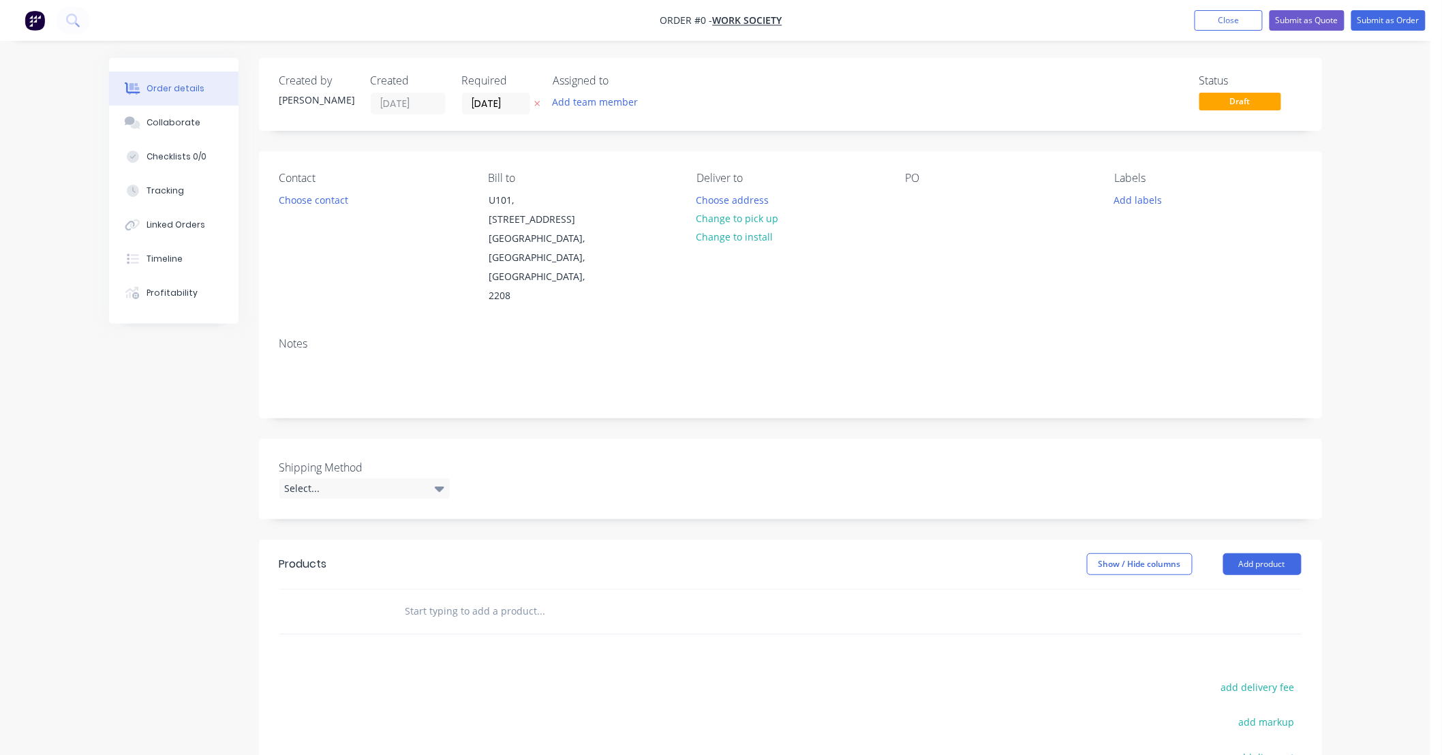
click at [474, 598] on input "text" at bounding box center [541, 611] width 273 height 27
click at [495, 598] on input "360" at bounding box center [541, 611] width 273 height 27
type input "360-2bf"
click at [690, 672] on div "360 Pedestal MYOB Item # 360-2BF 390WHITE Material Pre Powder Coated Finish Whi…" at bounding box center [614, 743] width 409 height 188
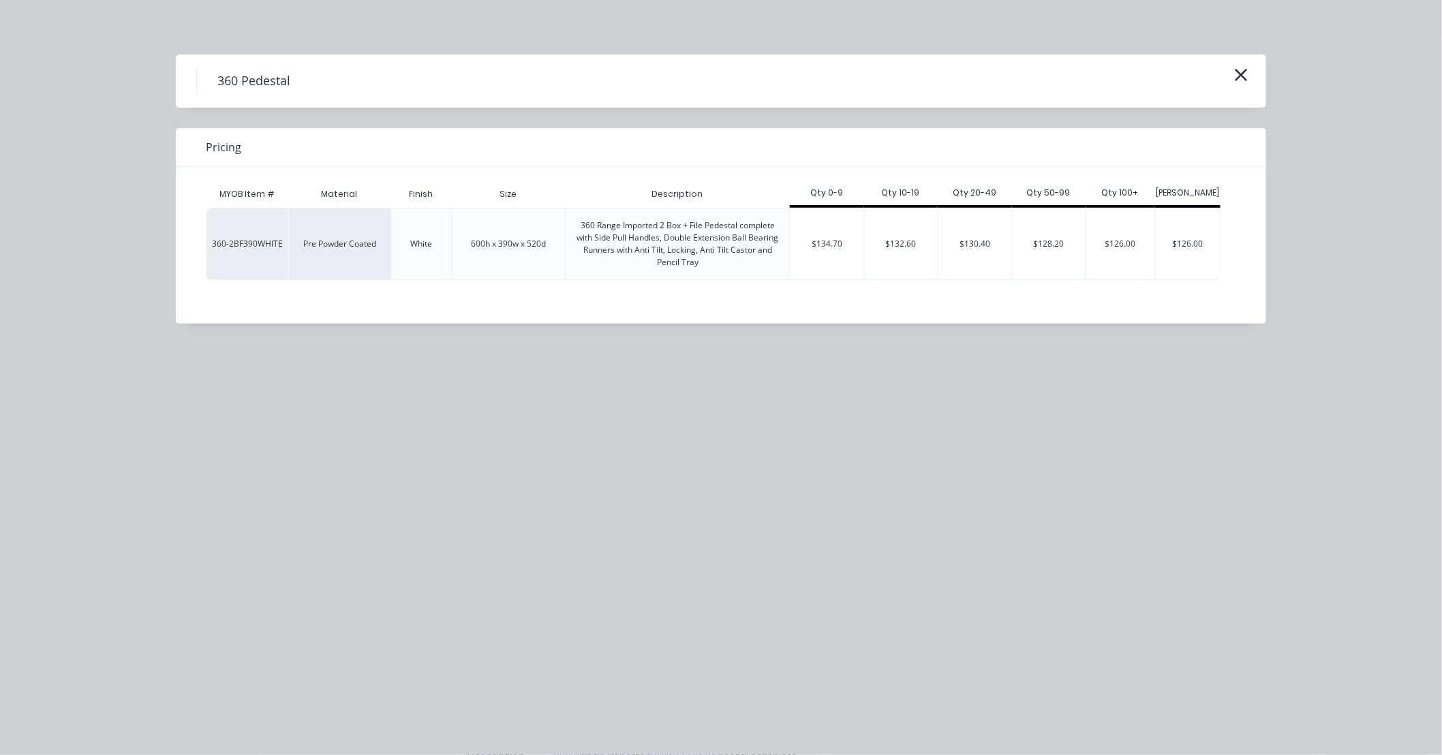
click at [1025, 484] on div "360 Pedestal Pricing MYOB Item # Material Finish Size Description Qty 0-9 Qty 1…" at bounding box center [721, 377] width 1442 height 755
click at [956, 536] on div "360 Pedestal Pricing MYOB Item # Material Finish Size Description Qty 0-9 Qty 1…" at bounding box center [721, 377] width 1442 height 755
click at [1203, 491] on div "360 Pedestal Pricing MYOB Item # Material Finish Size Description Qty 0-9 Qty 1…" at bounding box center [721, 377] width 1442 height 755
click at [887, 473] on div "360 Pedestal Pricing MYOB Item # Material Finish Size Description Qty 0-9 Qty 1…" at bounding box center [721, 377] width 1442 height 755
click at [910, 251] on div "$132.60" at bounding box center [902, 244] width 74 height 71
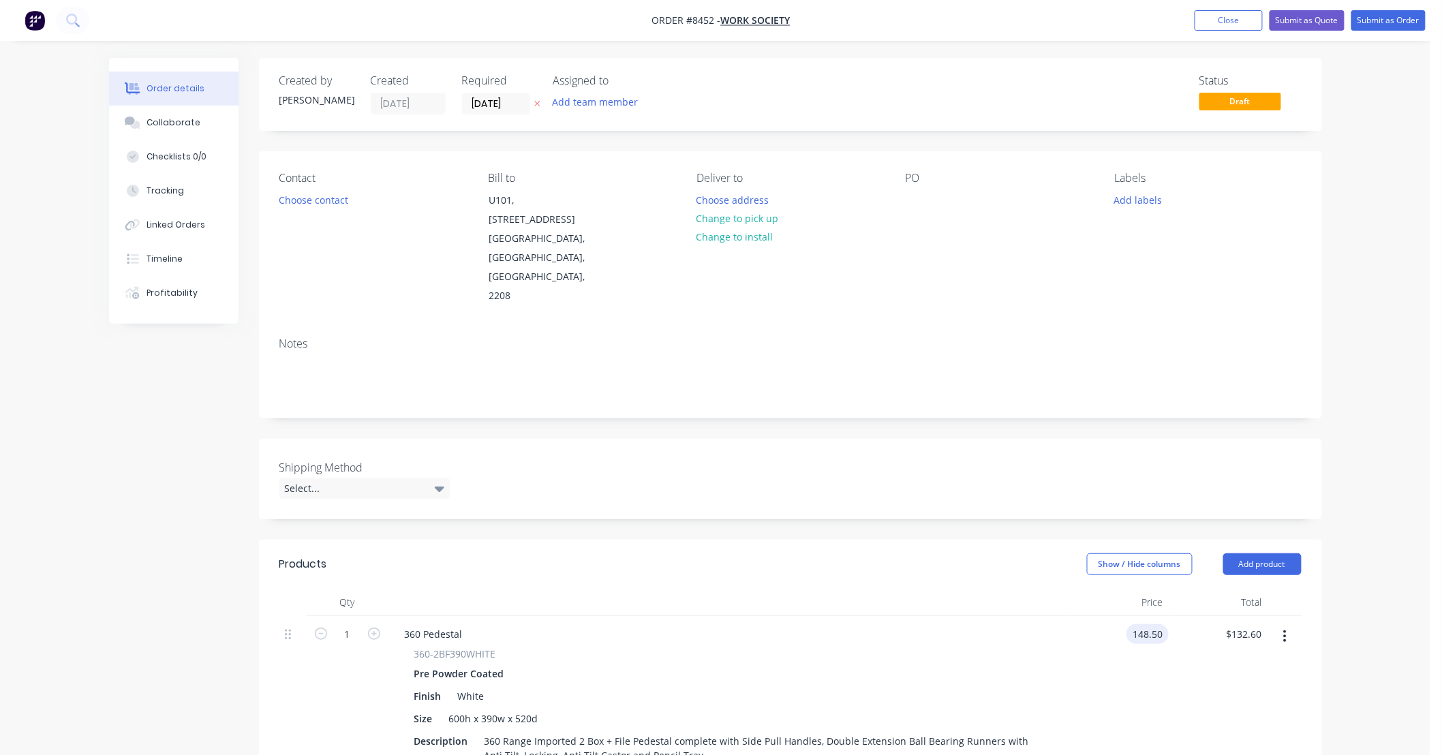
drag, startPoint x: 1165, startPoint y: 576, endPoint x: 1107, endPoint y: 590, distance: 59.7
click at [1107, 616] on div "148.50 148.50" at bounding box center [1119, 695] width 99 height 158
type input "$245.00"
click at [889, 664] on div "Pre Powder Coated" at bounding box center [729, 674] width 630 height 20
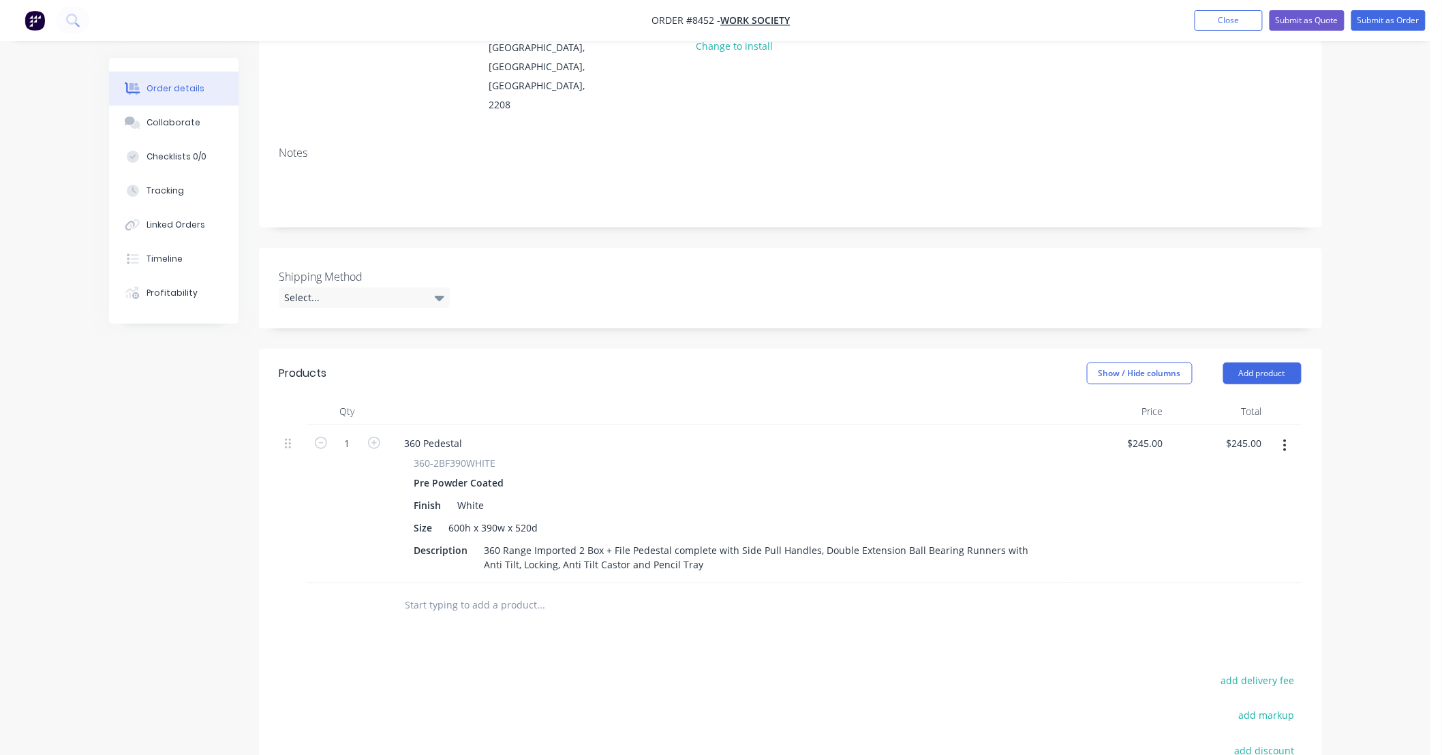
scroll to position [202, 0]
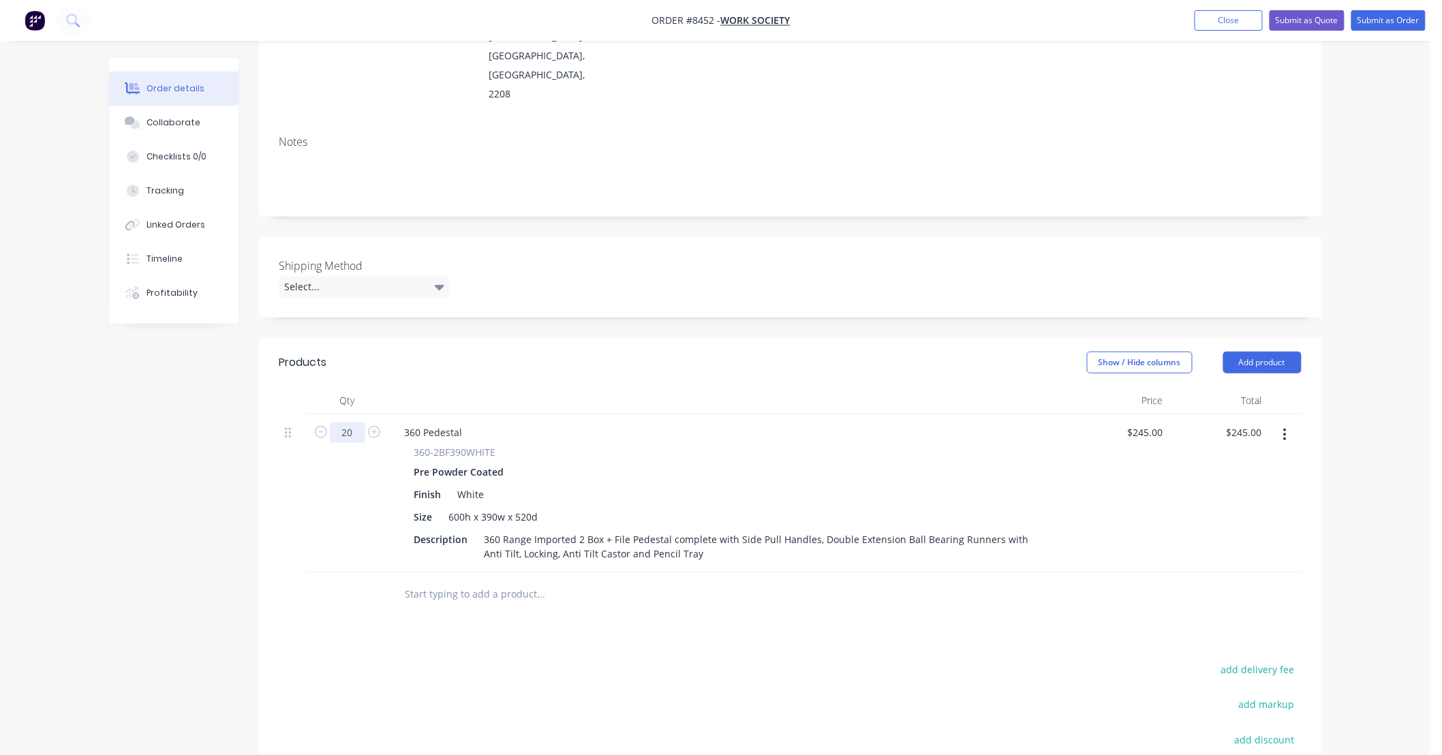
type input "20"
type input "$4,900.00"
drag, startPoint x: 486, startPoint y: 436, endPoint x: 435, endPoint y: 444, distance: 51.8
click at [435, 485] on div "Finish White" at bounding box center [726, 495] width 635 height 20
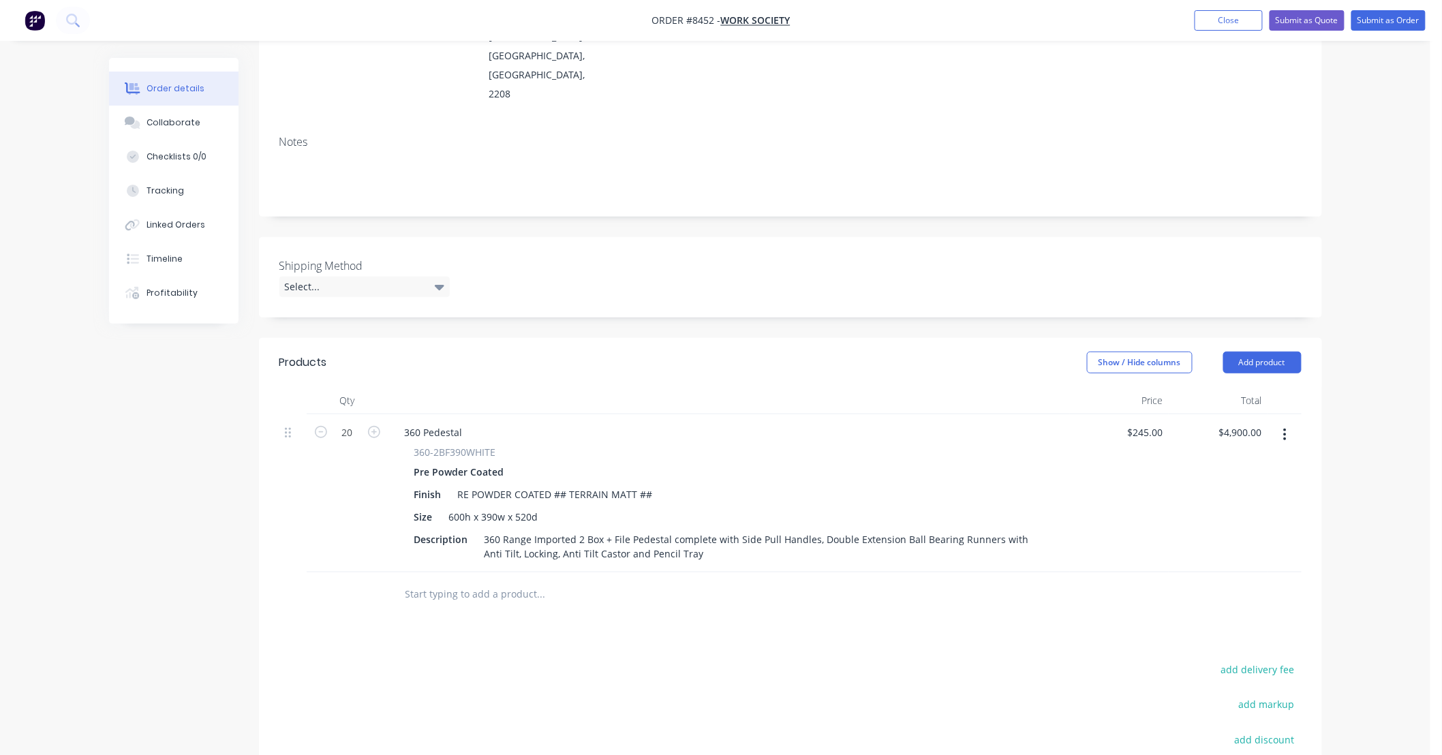
click at [853, 581] on div at bounding box center [634, 594] width 480 height 27
click at [476, 581] on input "text" at bounding box center [541, 594] width 273 height 27
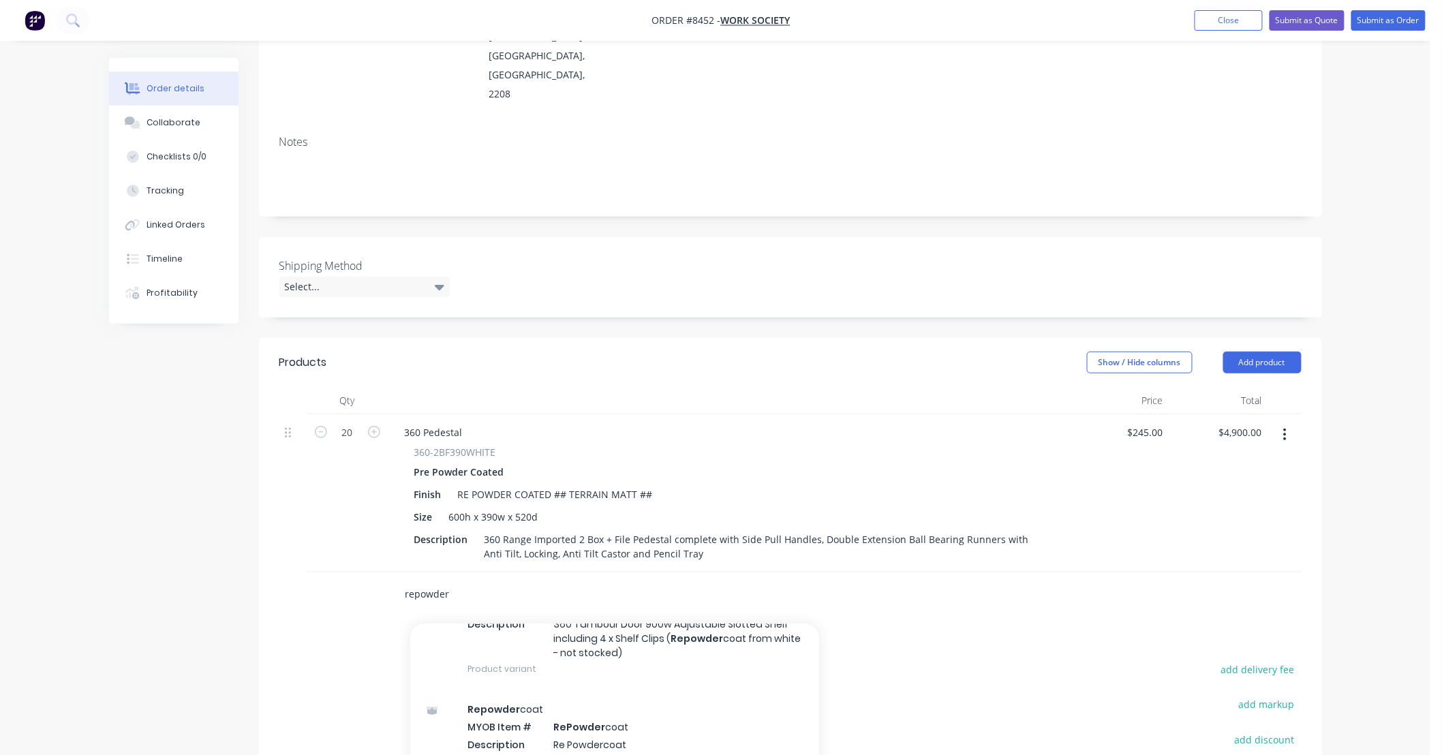
scroll to position [444, 0]
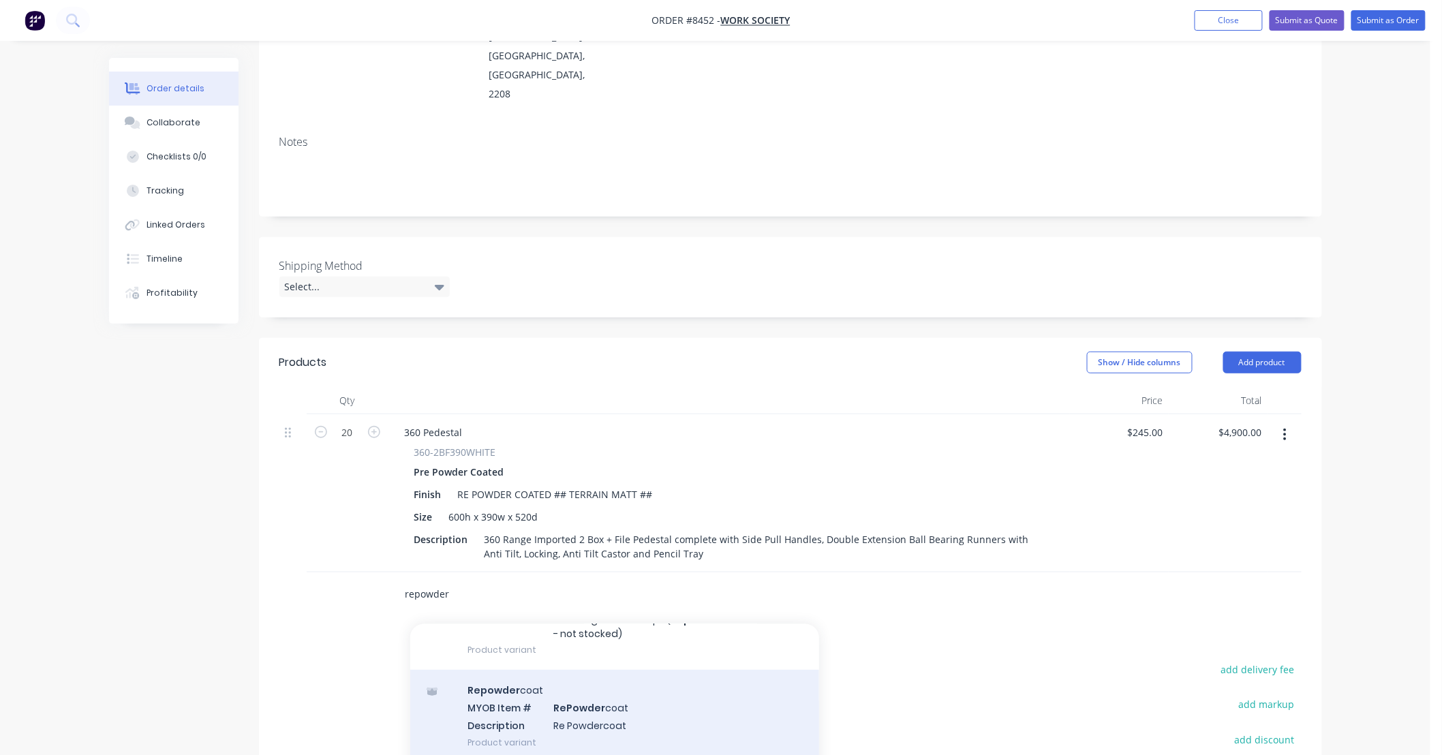
type input "repowder"
click at [600, 670] on div "Repowder coat MYOB Item # RePowder coat Description Re Powdercoat Product varia…" at bounding box center [614, 716] width 409 height 92
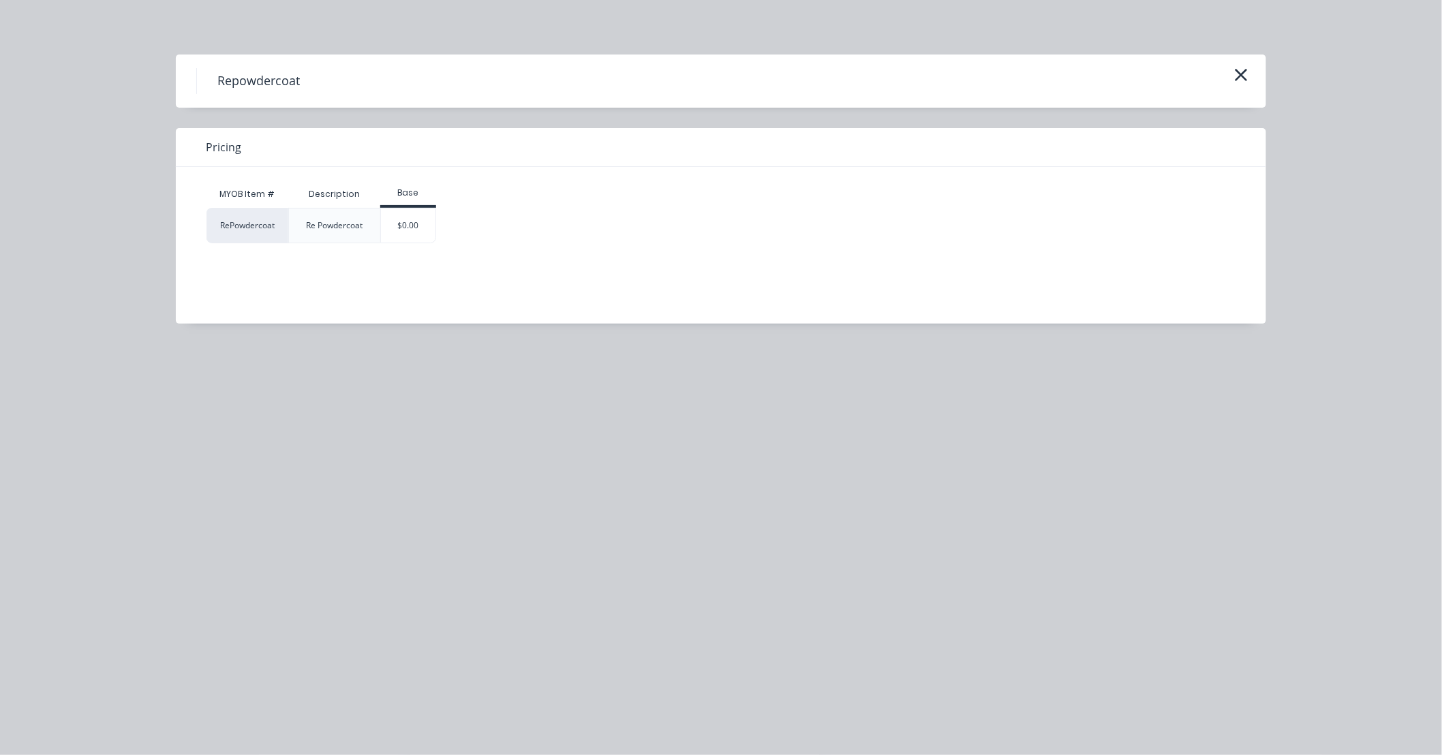
click at [375, 226] on div "Re Powdercoat" at bounding box center [334, 225] width 92 height 35
drag, startPoint x: 416, startPoint y: 224, endPoint x: 434, endPoint y: 236, distance: 22.5
click at [416, 224] on div "$0.00" at bounding box center [408, 226] width 55 height 34
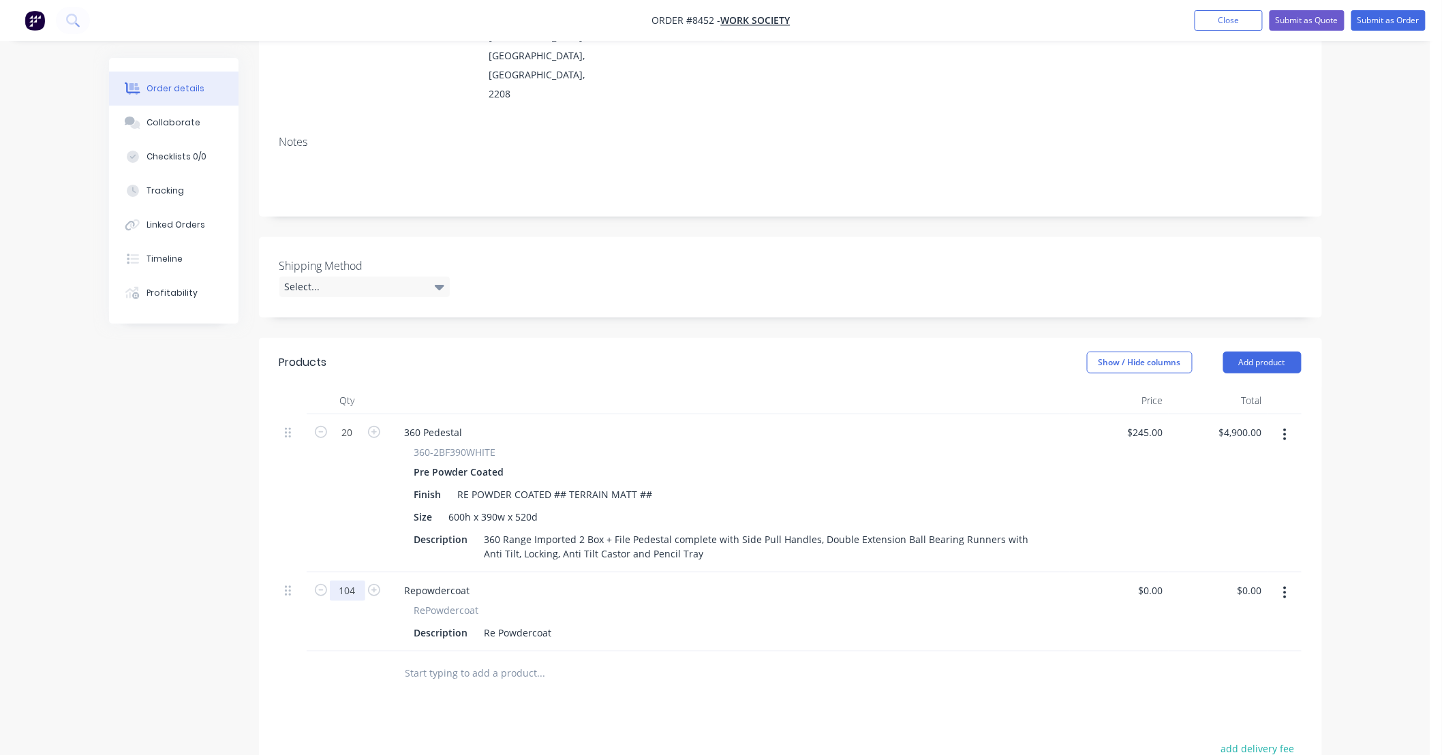
type input "104"
click at [553, 623] on div "Re Powdercoat" at bounding box center [518, 633] width 78 height 20
click at [699, 623] on div "Re Powdercoat supplied screen brackets (75 x 25)" at bounding box center [597, 633] width 236 height 20
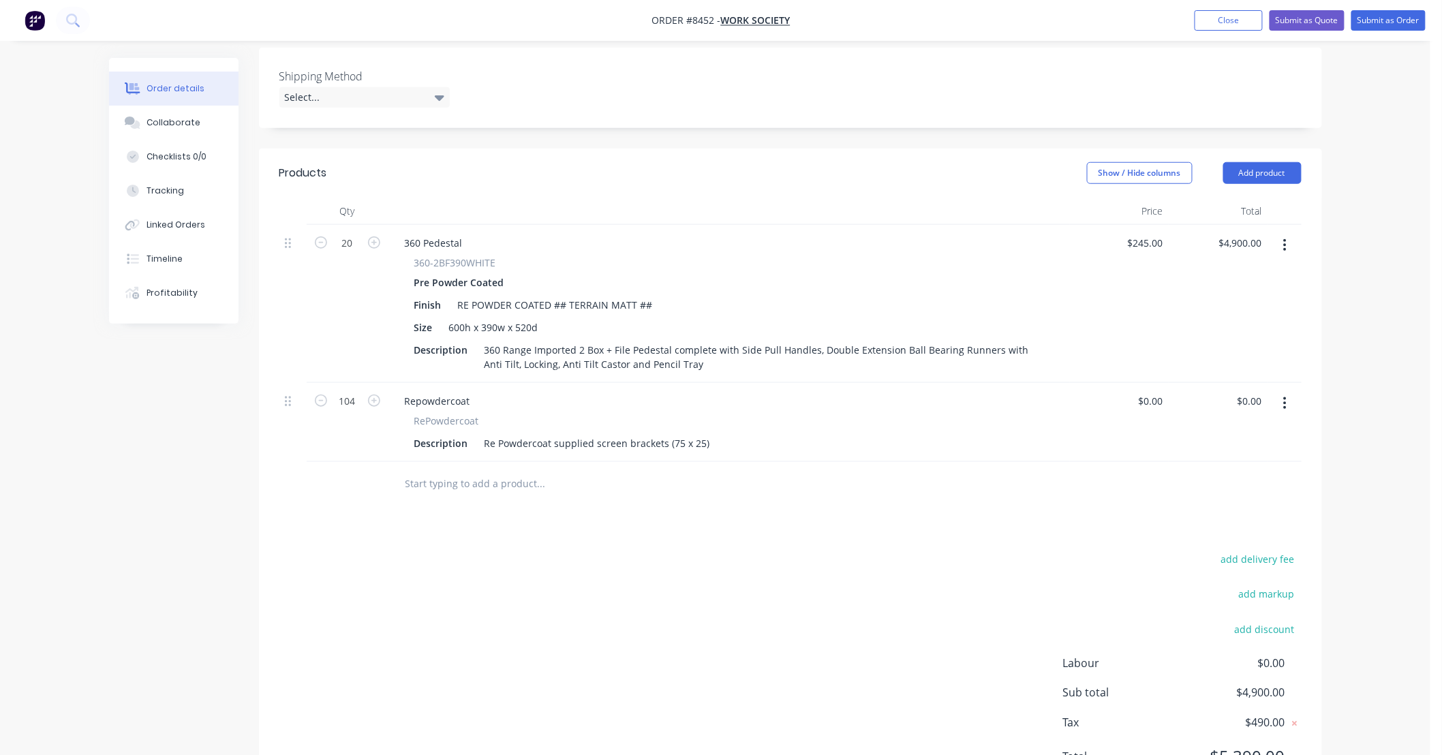
scroll to position [402, 0]
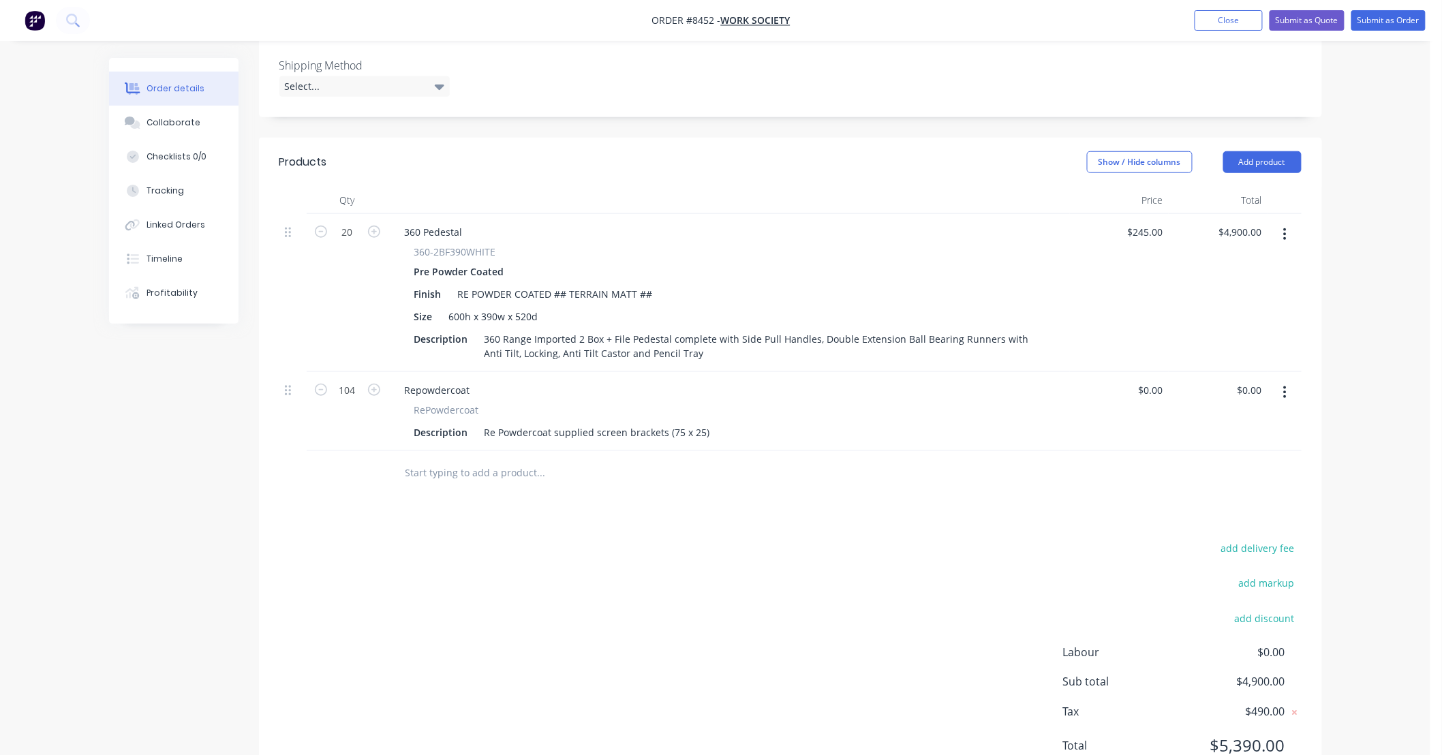
click at [703, 539] on div "add delivery fee add markup add discount Labour $0.00 Sub total $4,900.00 Tax $…" at bounding box center [790, 655] width 1022 height 233
click at [696, 423] on div "Re Powdercoat supplied screen brackets (75 x 25)" at bounding box center [597, 433] width 236 height 20
click at [848, 451] on div at bounding box center [633, 473] width 491 height 44
type input "$3.75"
type input "$390.00"
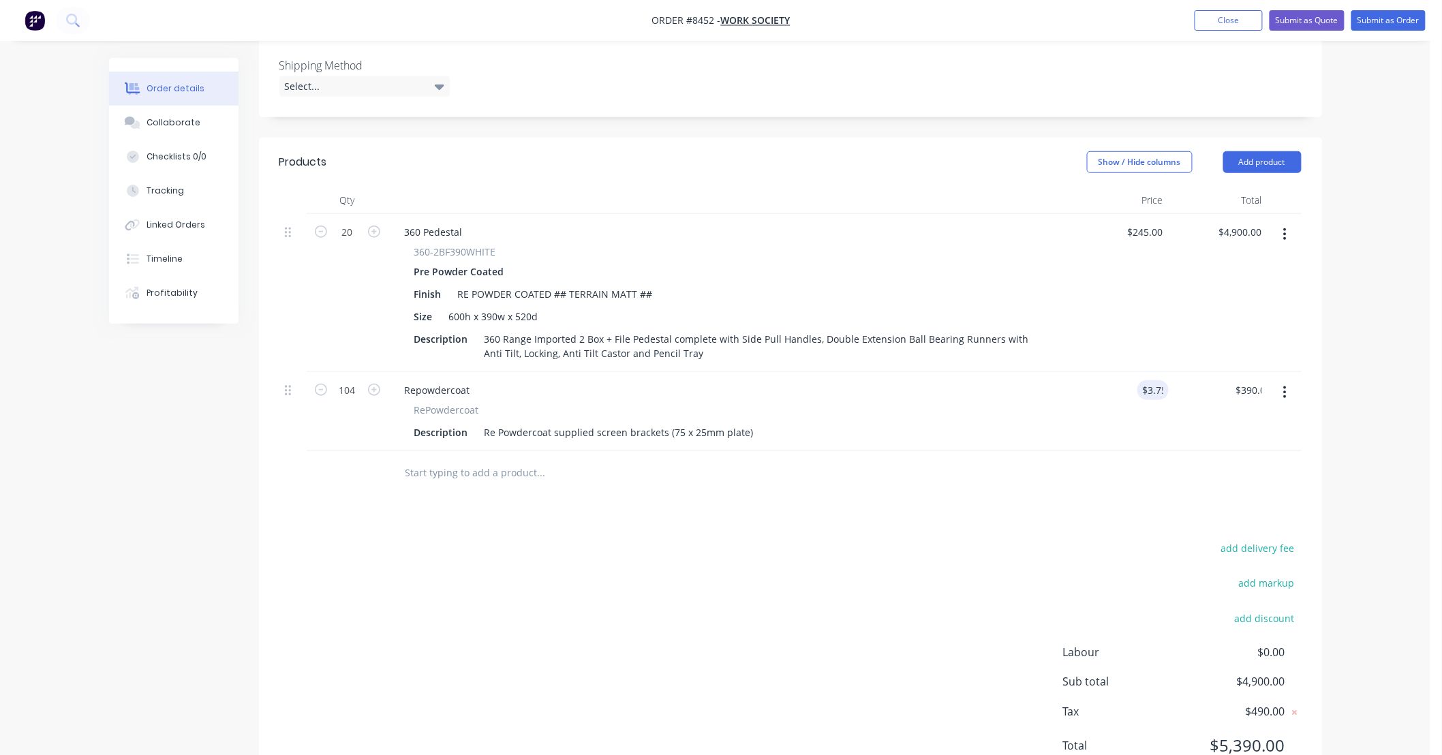
click at [932, 450] on div "Products Show / Hide columns Add product Qty Price Total 20 360 Pedestal 360-2B…" at bounding box center [790, 465] width 1063 height 655
click at [556, 459] on input "text" at bounding box center [541, 472] width 273 height 27
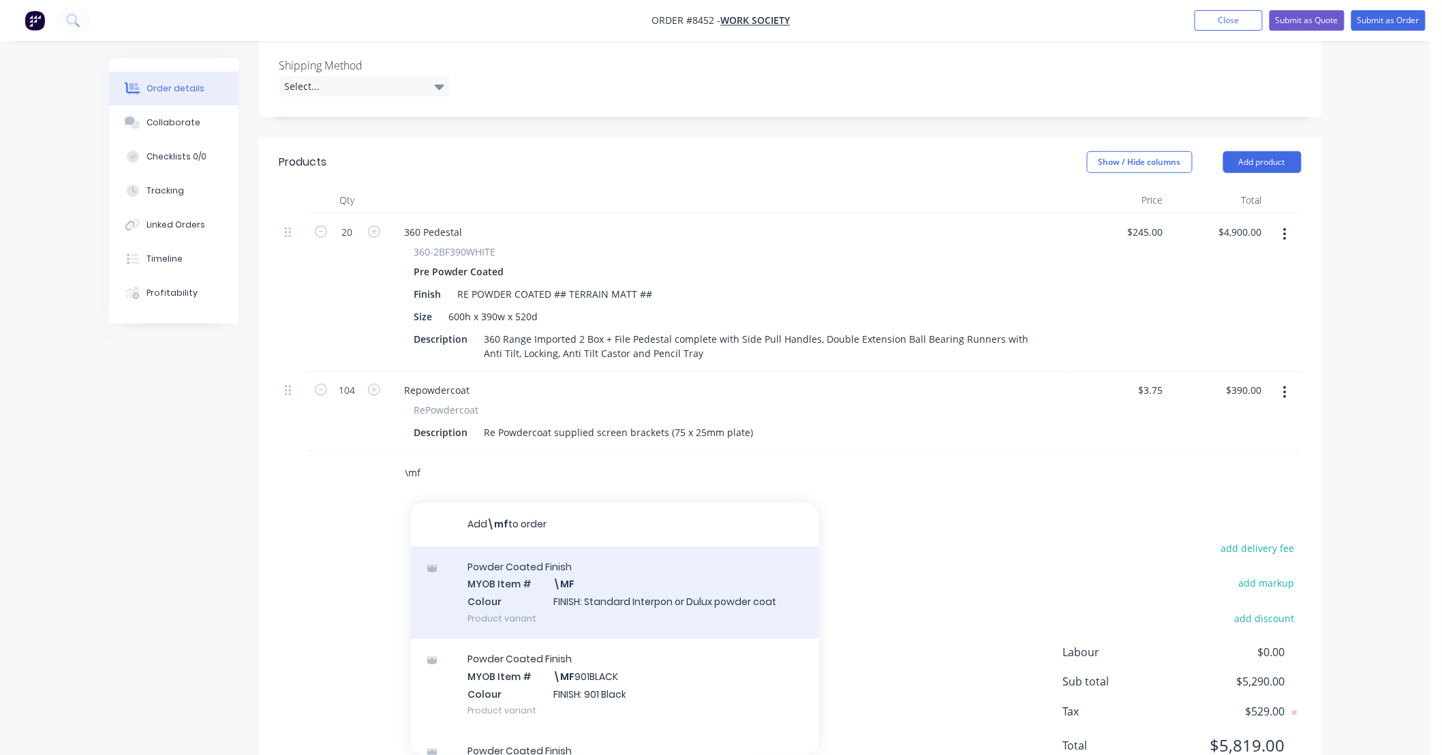
type input "\mf"
click at [646, 547] on div "Powder Coated Finish MYOB Item # \MF Colour FINISH: Standard Interpon or Dulux …" at bounding box center [614, 593] width 409 height 92
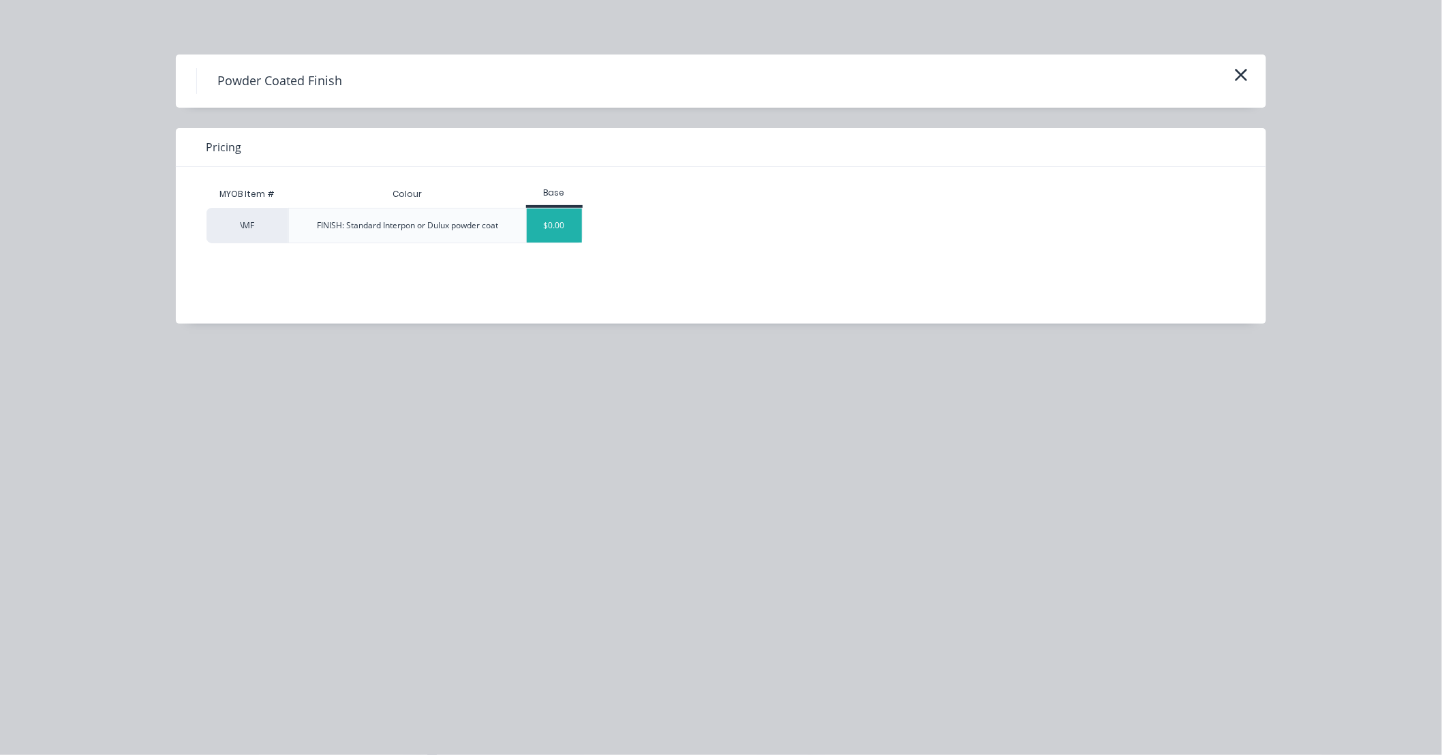
click at [566, 226] on div "$0.00" at bounding box center [554, 226] width 55 height 34
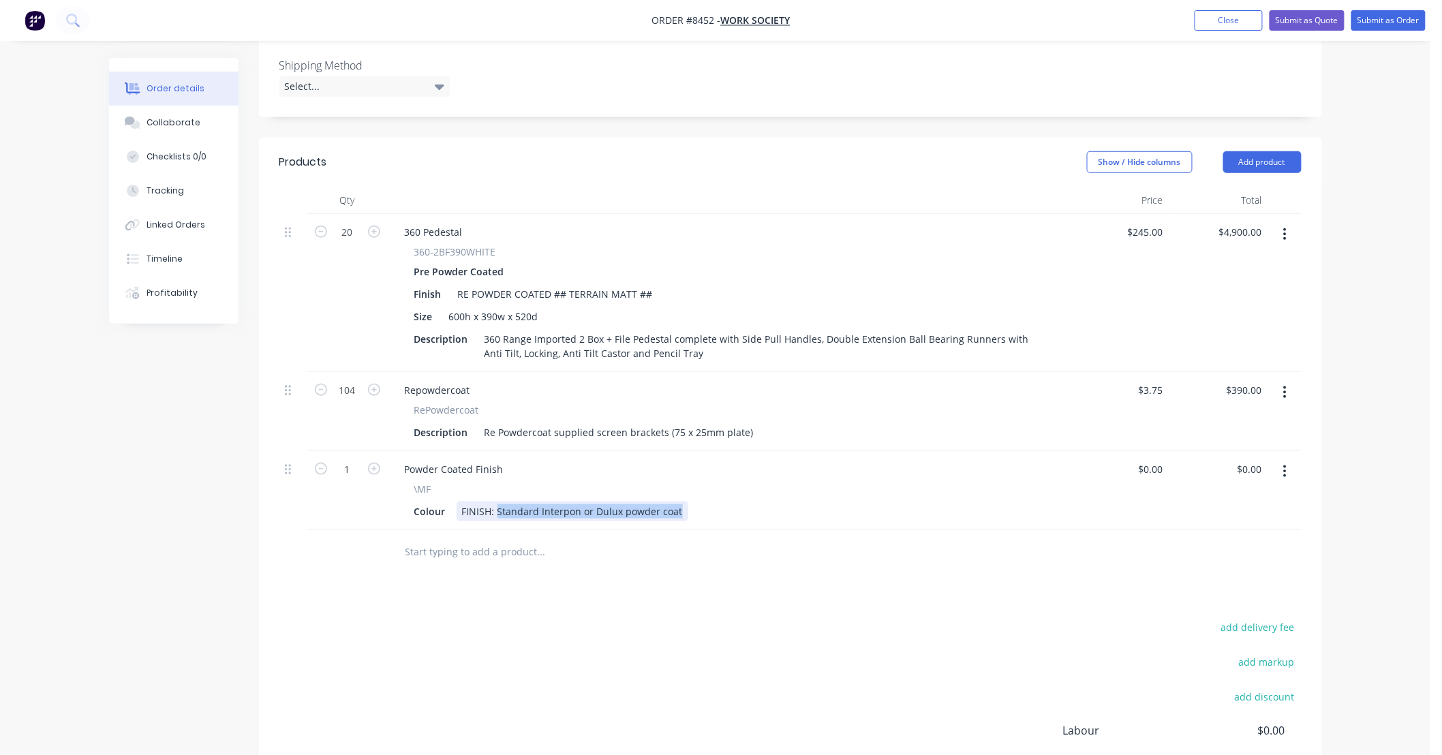
drag, startPoint x: 497, startPoint y: 452, endPoint x: 707, endPoint y: 450, distance: 209.9
click at [707, 502] on div "Colour FINISH: Standard Interpon or Dulux powder coat" at bounding box center [726, 512] width 635 height 20
drag, startPoint x: 643, startPoint y: 522, endPoint x: 634, endPoint y: 521, distance: 8.9
click at [642, 522] on div "Products Show / Hide columns Add product Qty Price Total 20 360 Pedestal 360-2B…" at bounding box center [790, 505] width 1063 height 734
click at [571, 538] on input "text" at bounding box center [541, 551] width 273 height 27
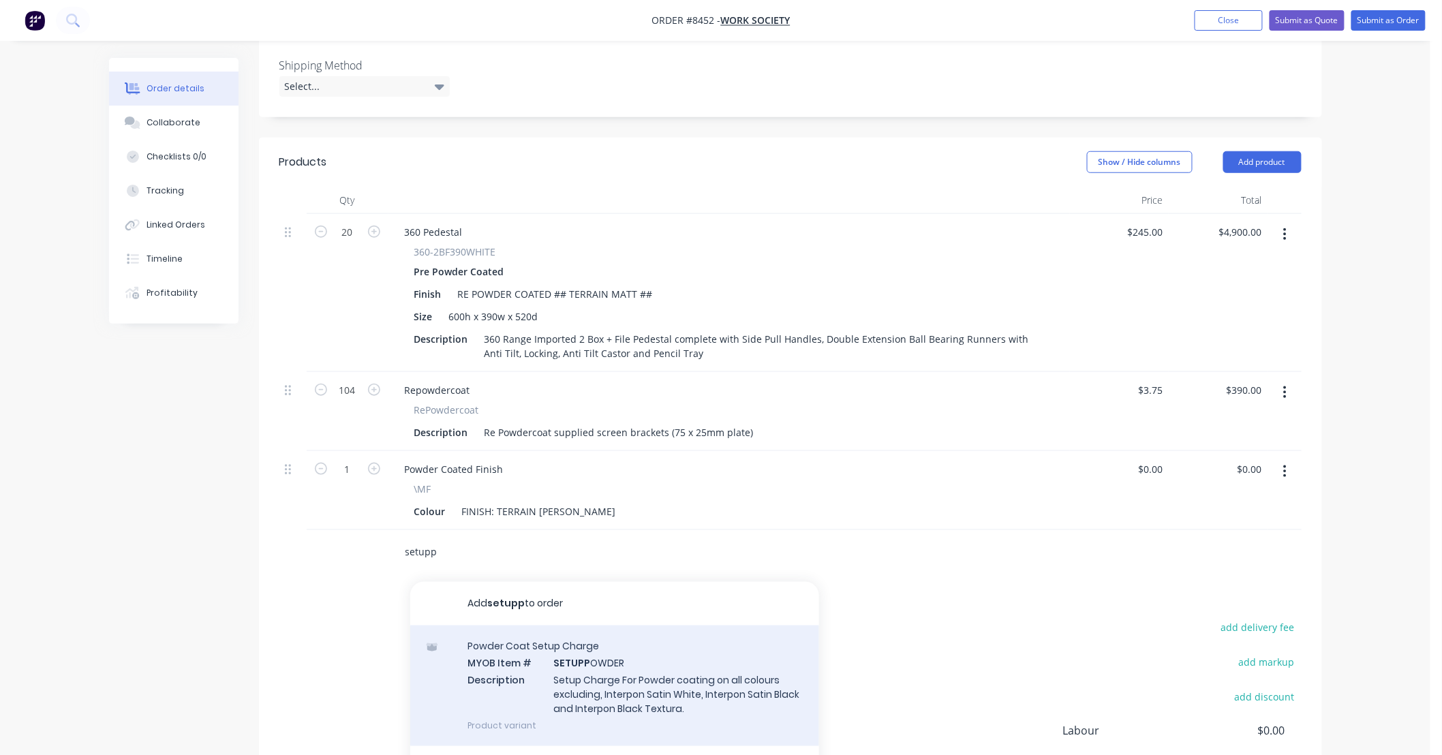
type input "setupp"
click at [656, 626] on div "Powder Coat Setup Charge MYOB Item # SETUPP OWDER Description Setup Charge For …" at bounding box center [614, 686] width 409 height 121
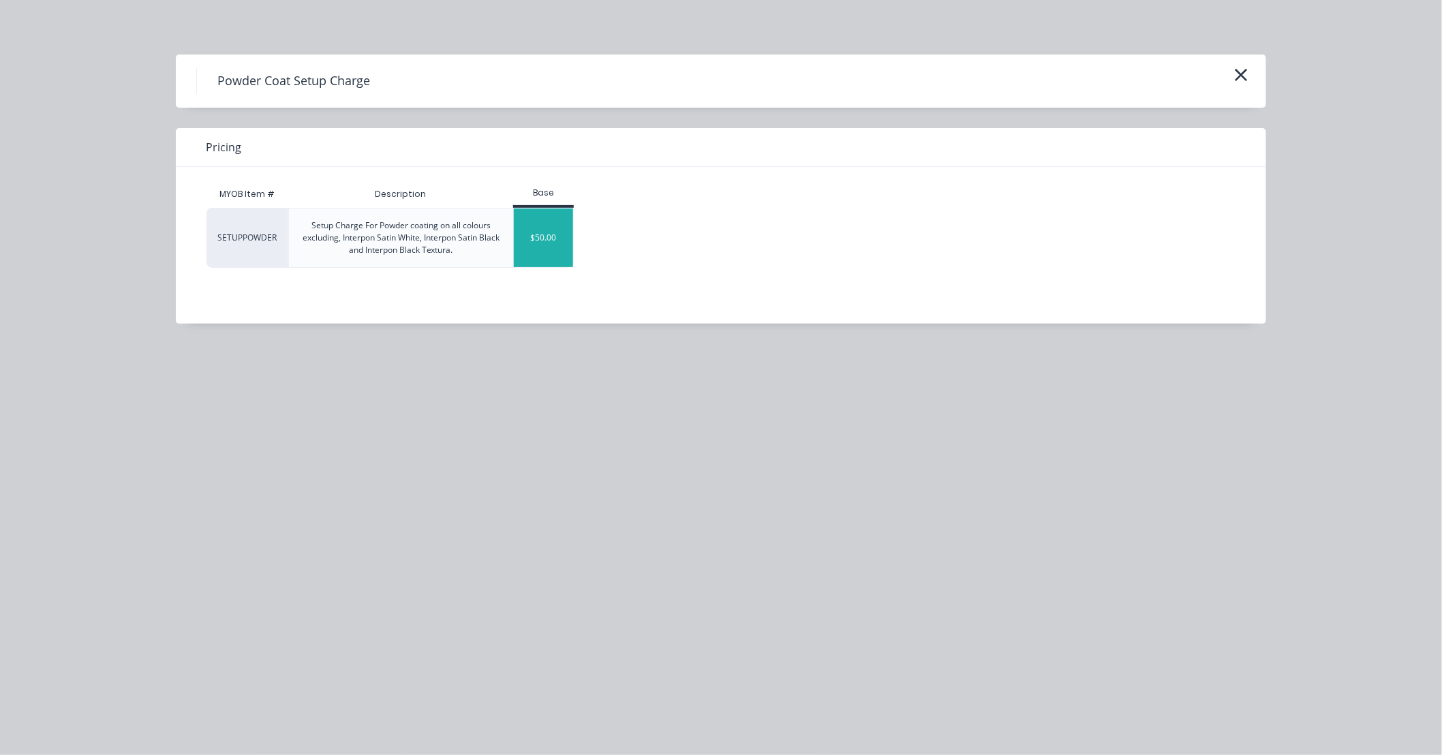
click at [563, 243] on div "$50.00" at bounding box center [543, 238] width 59 height 59
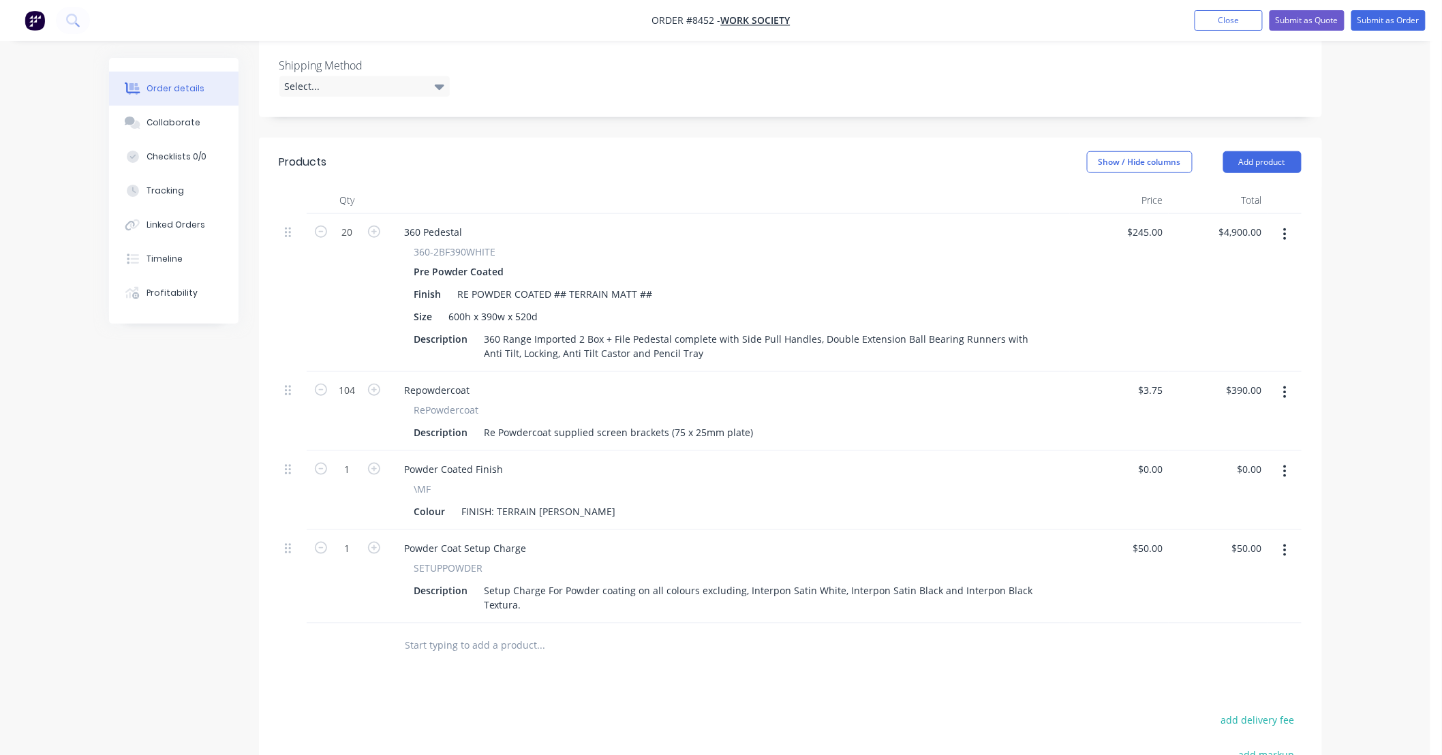
click at [488, 632] on input "text" at bounding box center [541, 645] width 273 height 27
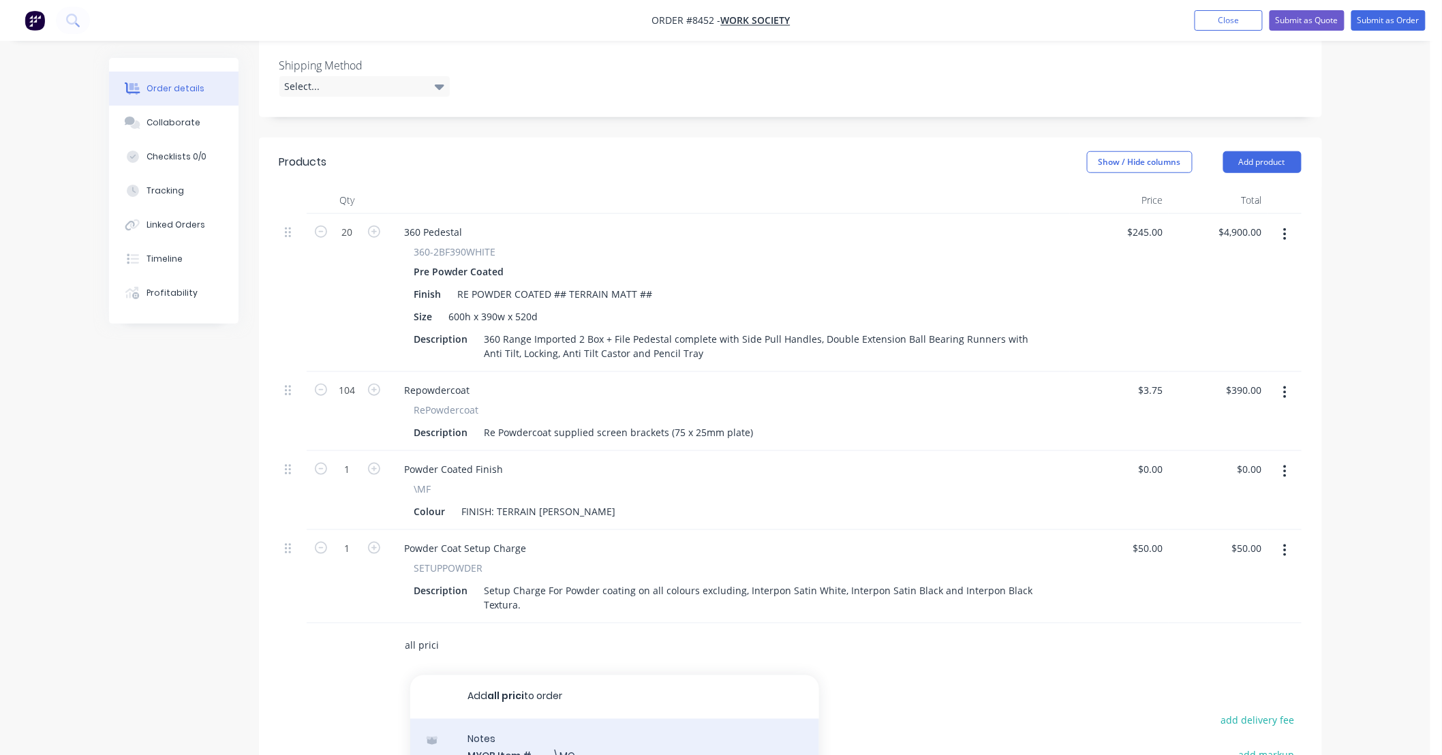
type input "all prici"
click at [685, 719] on div "Notes MYOB Item # \MO Description All Prici ng is ex factory. Product variant" at bounding box center [614, 765] width 409 height 92
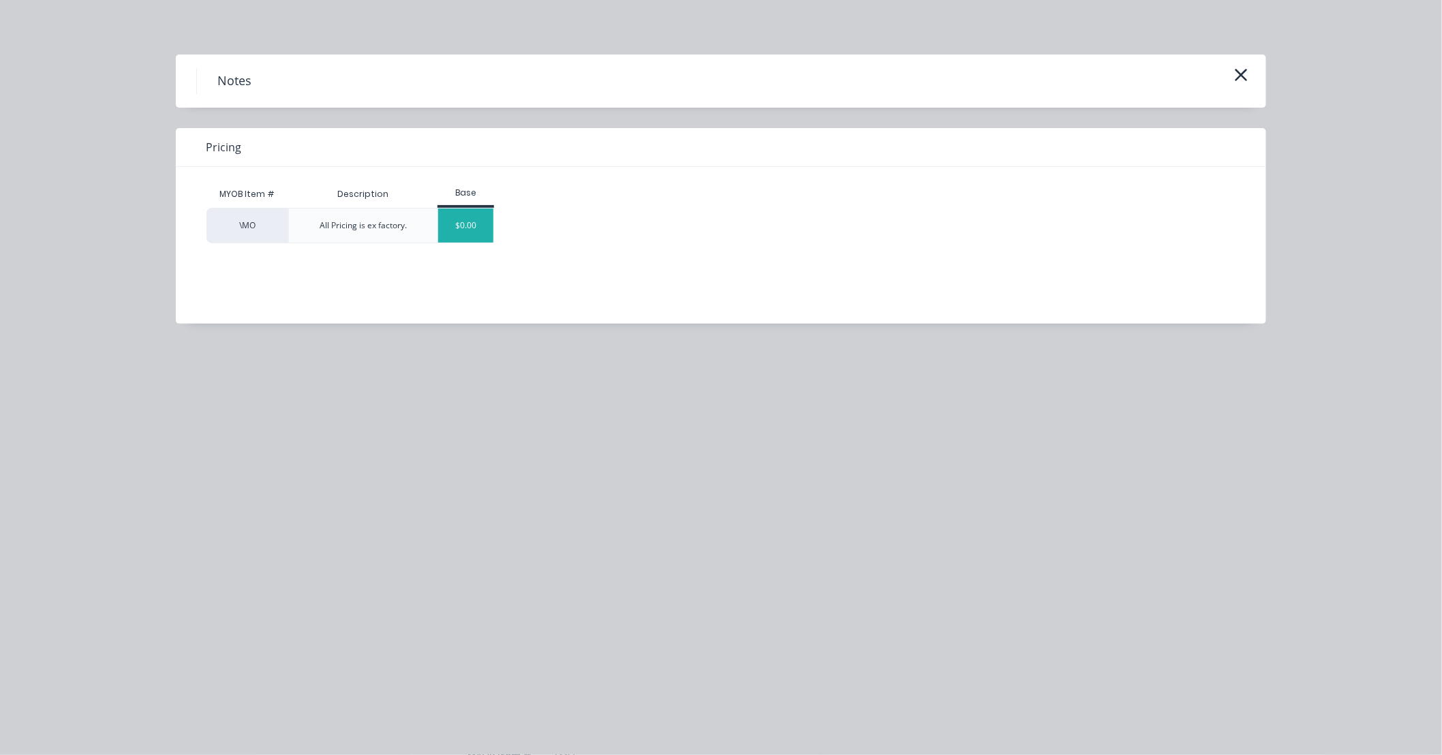
click at [487, 239] on div "$0.00" at bounding box center [465, 226] width 55 height 34
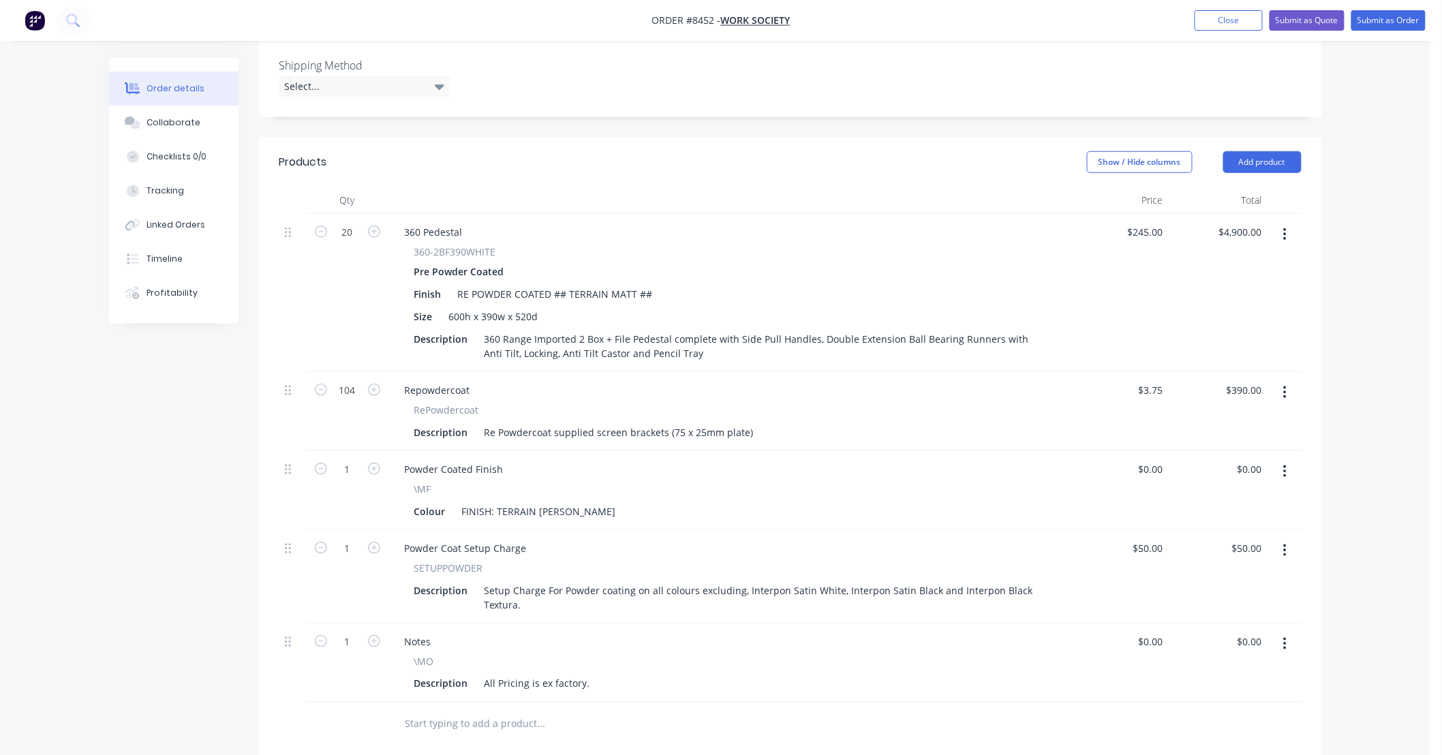
click at [968, 703] on div at bounding box center [790, 725] width 1022 height 44
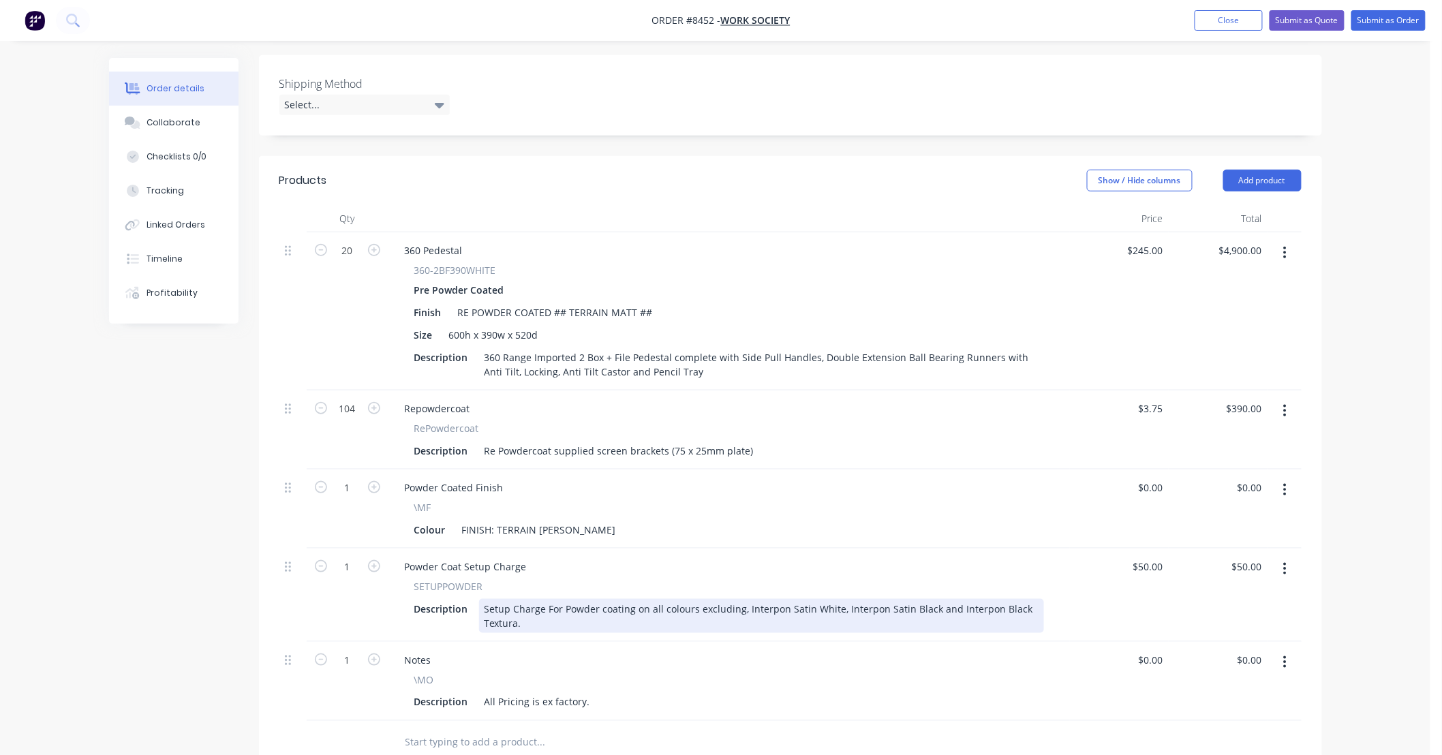
scroll to position [403, 0]
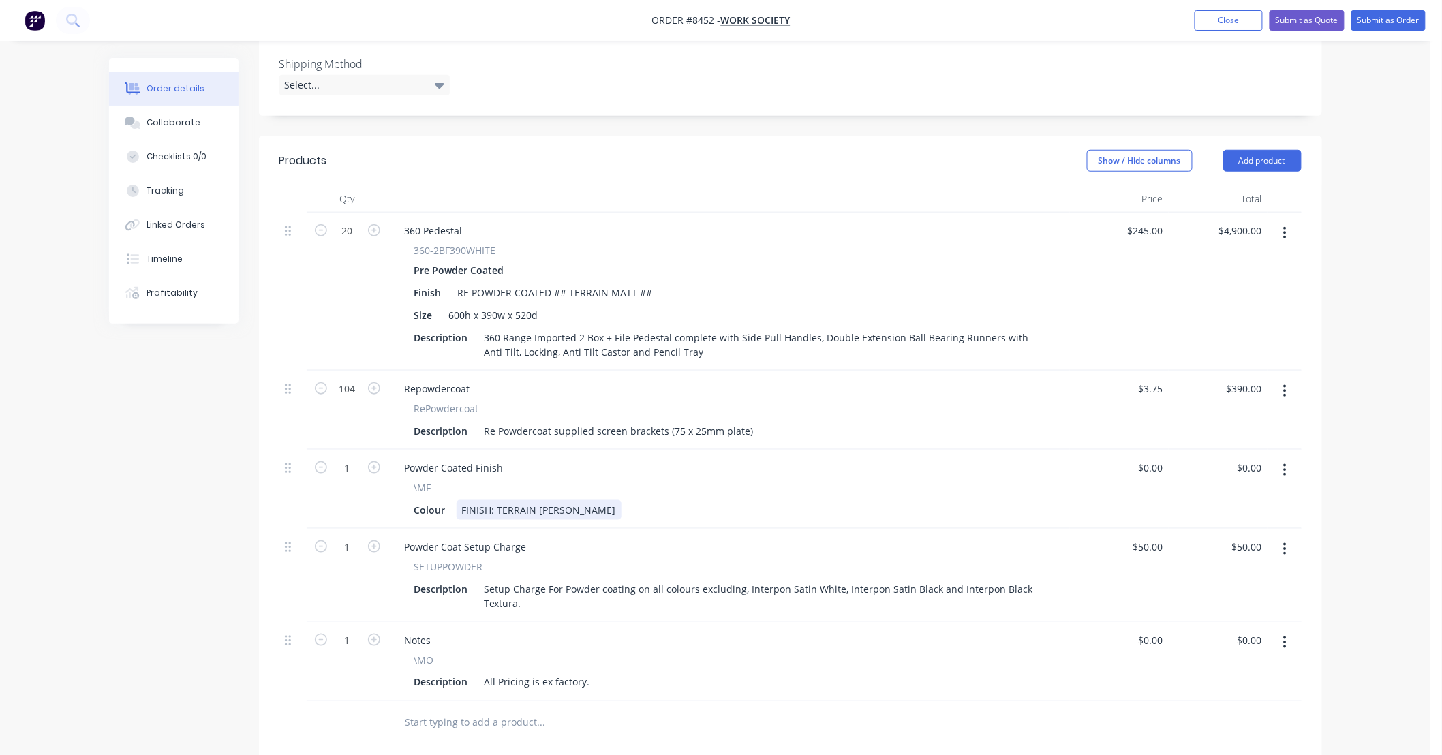
drag, startPoint x: 566, startPoint y: 451, endPoint x: 579, endPoint y: 444, distance: 15.2
click at [566, 500] on div "FINISH: TERRAIN [PERSON_NAME]" at bounding box center [539, 510] width 165 height 20
click at [1326, 20] on button "Submit as Quote" at bounding box center [1307, 20] width 75 height 20
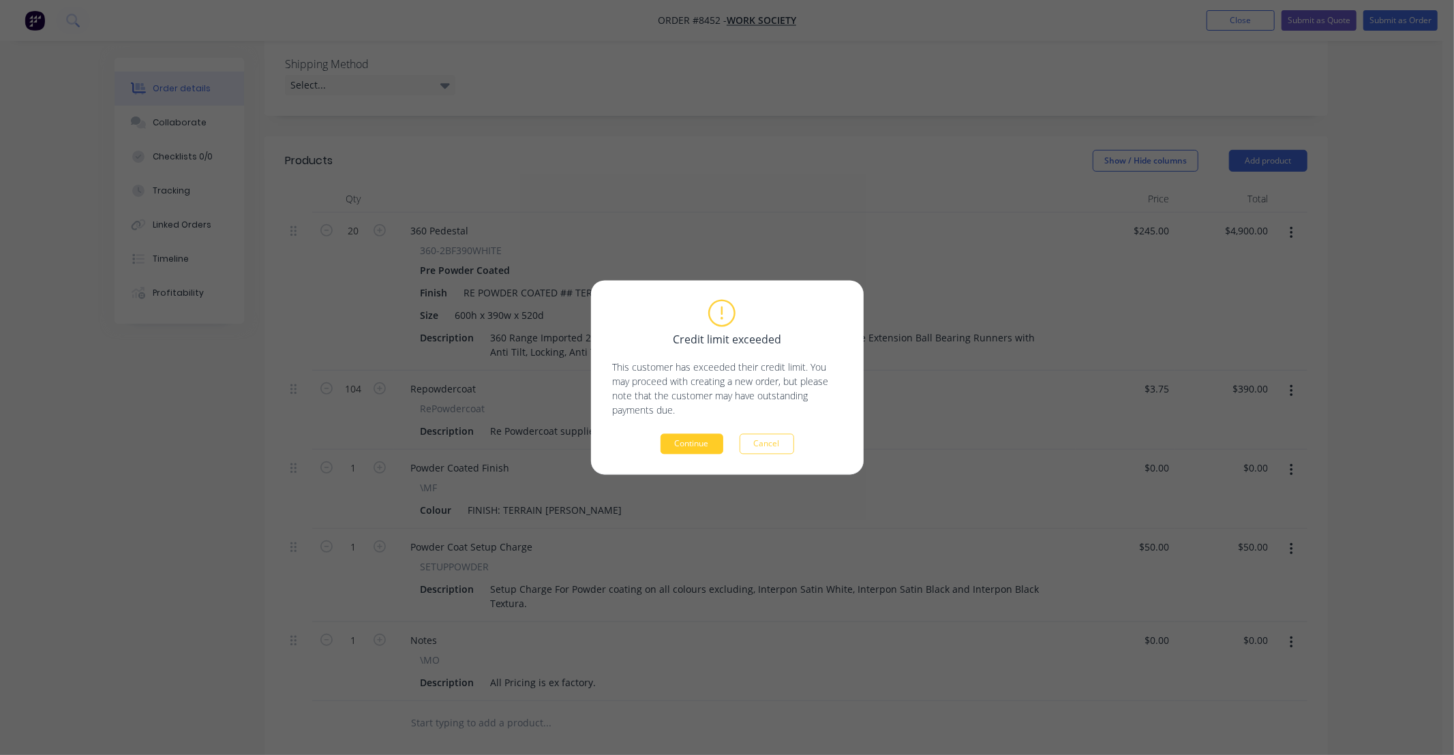
click at [683, 444] on button "Continue" at bounding box center [691, 444] width 63 height 20
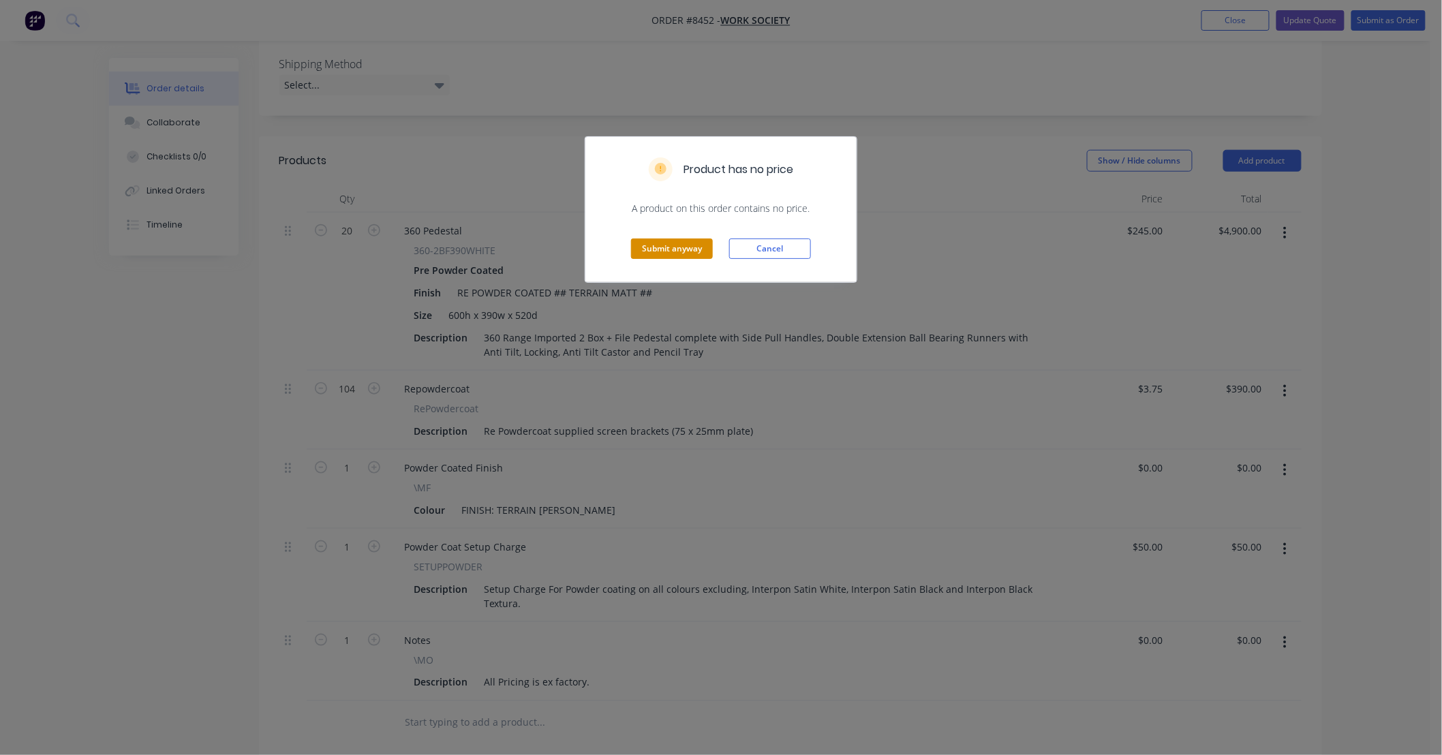
click at [684, 245] on button "Submit anyway" at bounding box center [672, 249] width 82 height 20
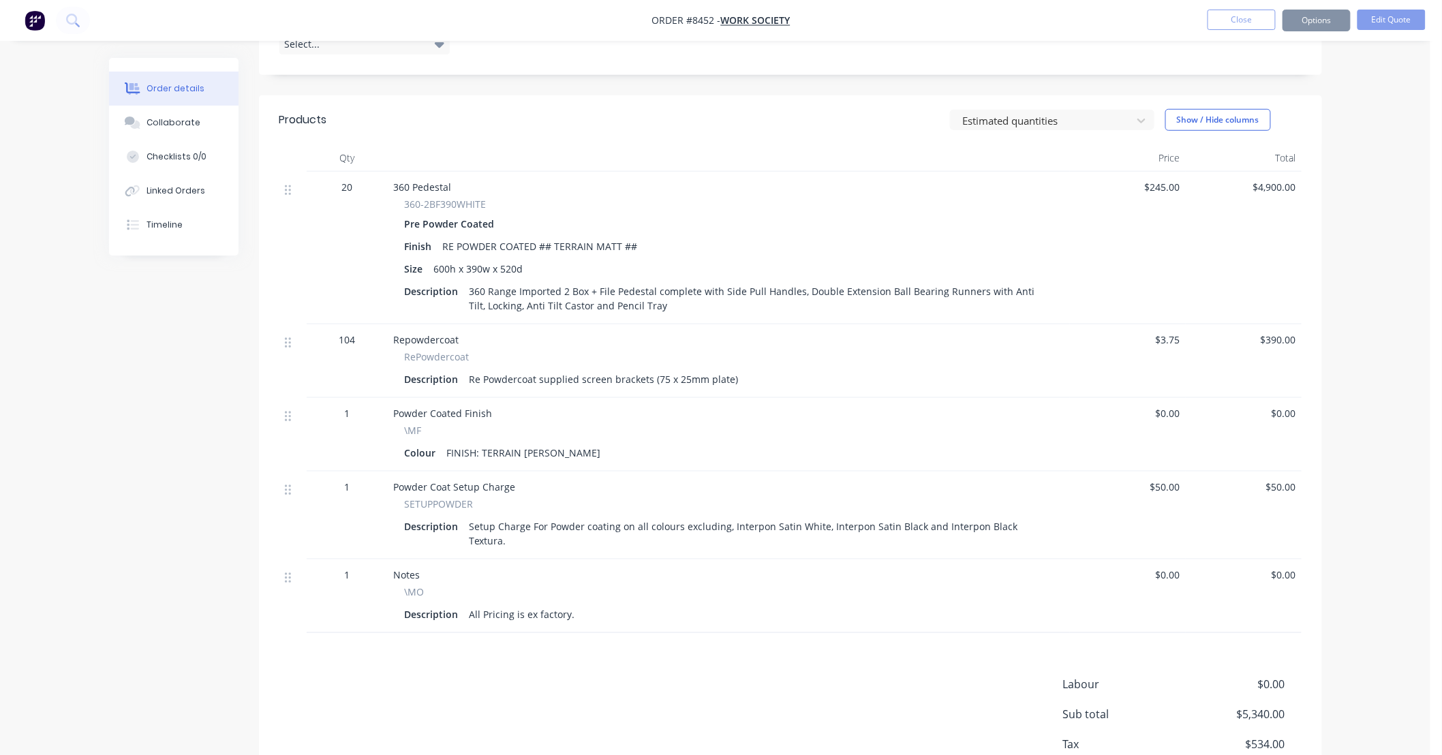
scroll to position [402, 0]
click at [1329, 20] on button "Options" at bounding box center [1317, 21] width 68 height 22
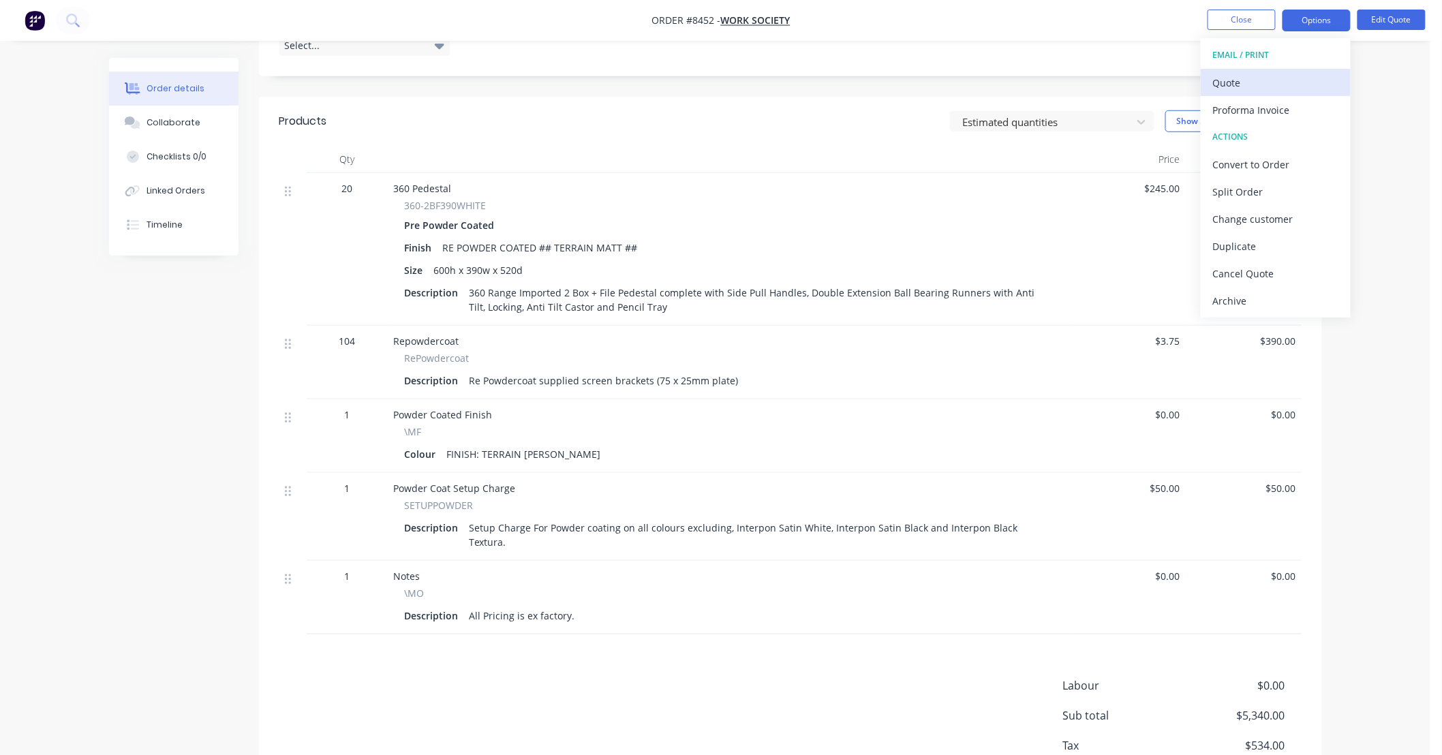
click at [1289, 74] on div "Quote" at bounding box center [1275, 83] width 125 height 20
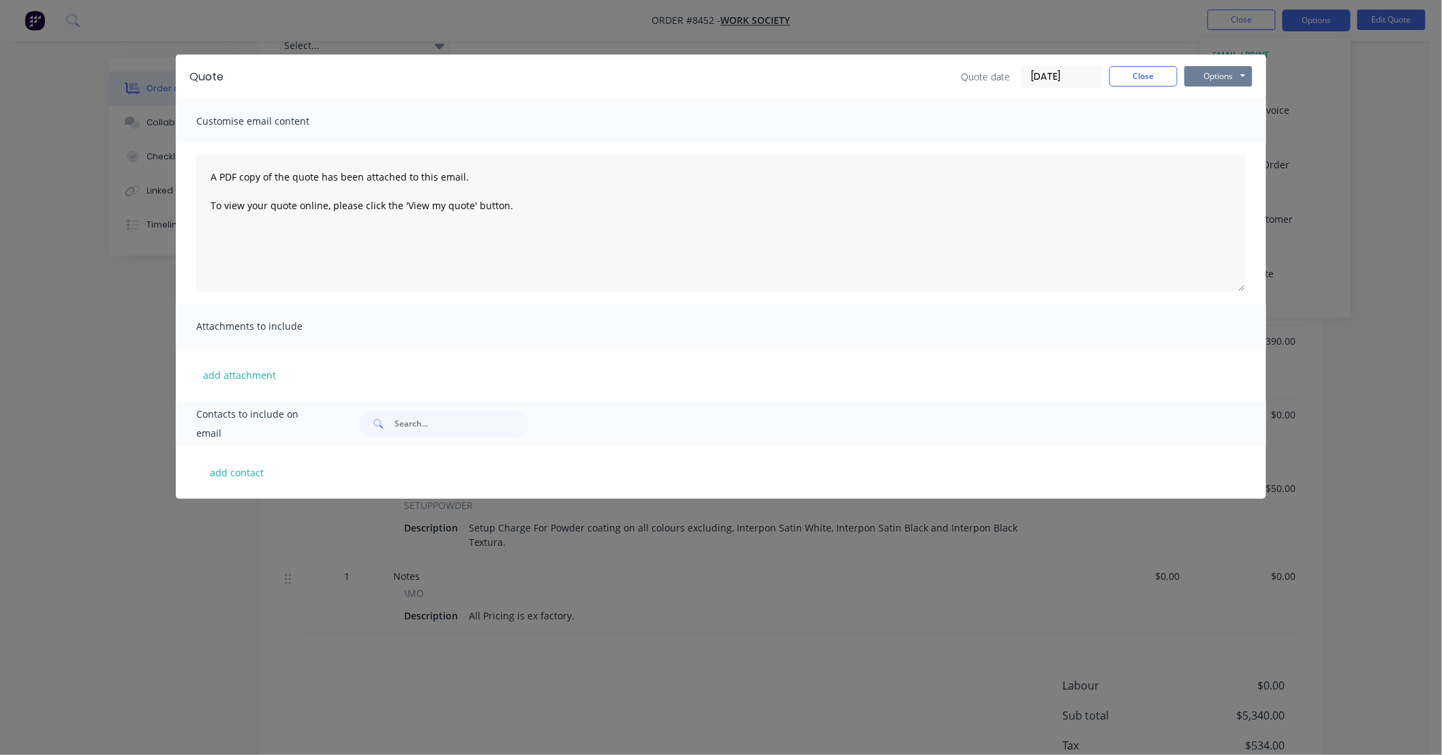
click at [1230, 76] on button "Options" at bounding box center [1218, 76] width 68 height 20
click at [1232, 99] on button "Preview" at bounding box center [1227, 100] width 87 height 22
drag, startPoint x: 1133, startPoint y: 79, endPoint x: 1203, endPoint y: 52, distance: 75.9
click at [1133, 78] on button "Close" at bounding box center [1143, 76] width 68 height 20
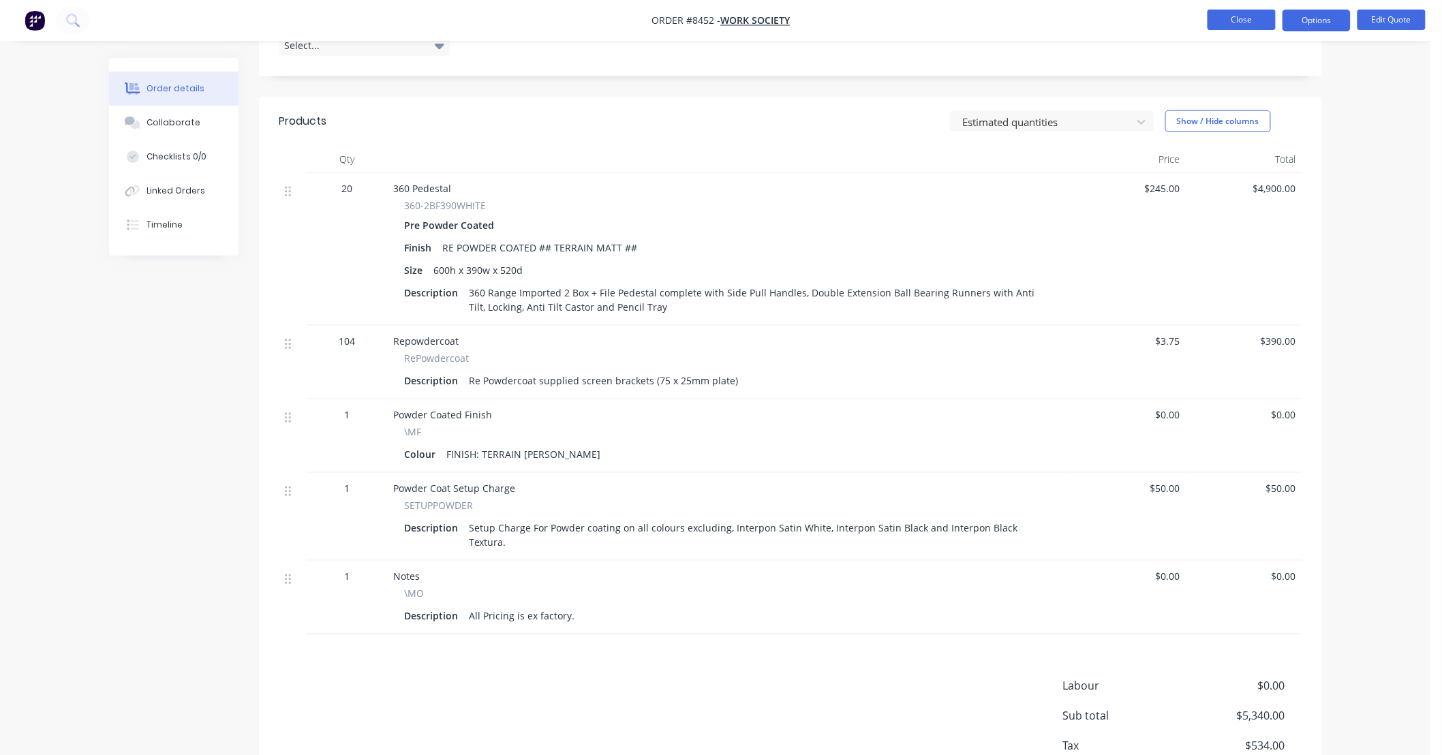
click at [1246, 18] on button "Close" at bounding box center [1242, 20] width 68 height 20
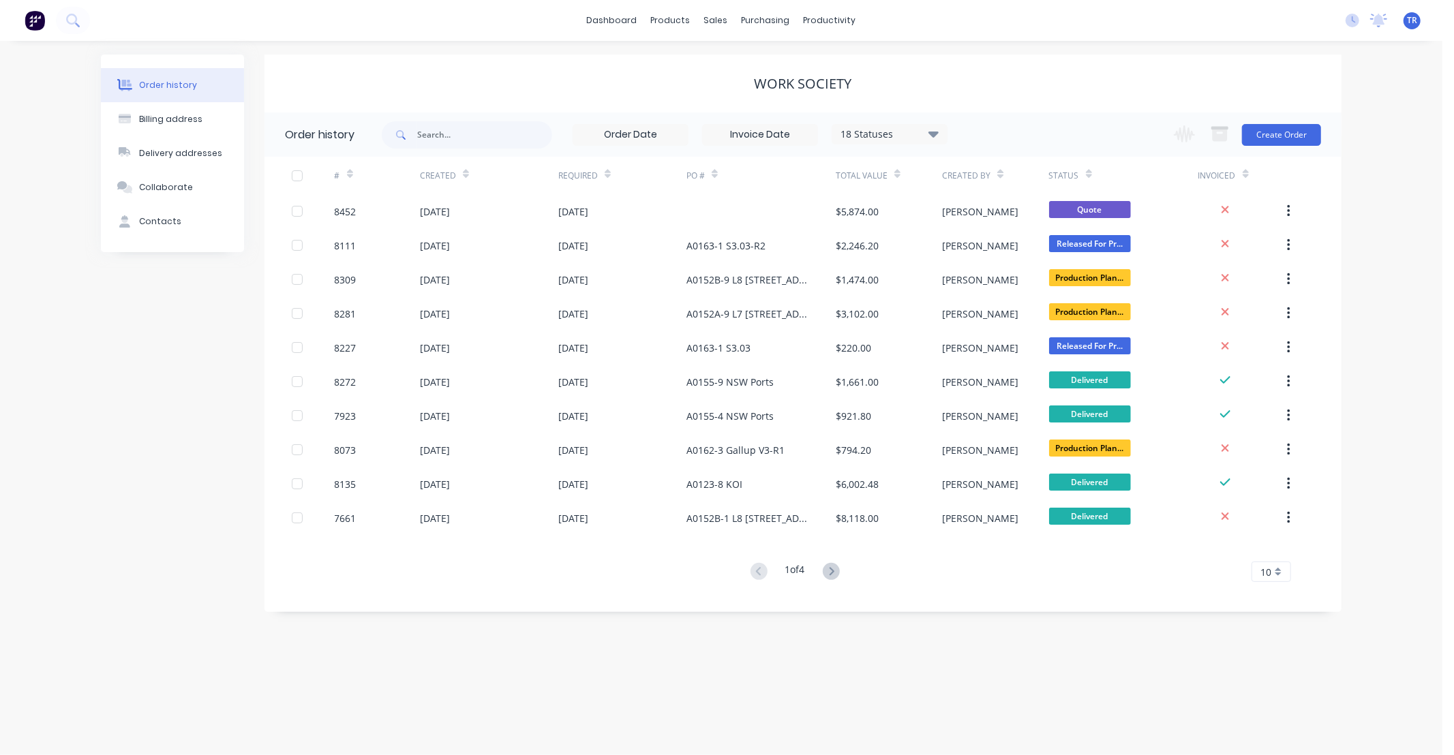
click at [1377, 312] on div "Order history Billing address Delivery addresses Collaborate Contacts Work Soci…" at bounding box center [721, 398] width 1442 height 714
drag, startPoint x: 1380, startPoint y: 219, endPoint x: 1379, endPoint y: 131, distance: 88.6
click at [1380, 219] on div "Order history Billing address Delivery addresses Collaborate Contacts Work Soci…" at bounding box center [721, 398] width 1442 height 714
